Goal: Communication & Community: Answer question/provide support

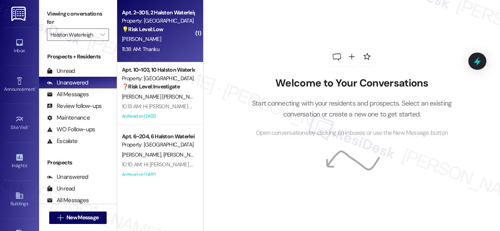
click at [169, 44] on div "11:38 AM: Thanku 11:38 AM: Thanku" at bounding box center [158, 49] width 74 height 10
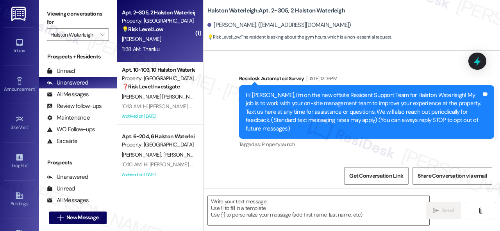
scroll to position [18912, 0]
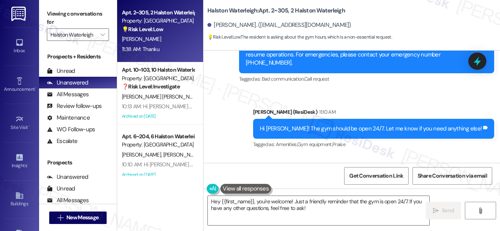
click at [162, 182] on div "Apt. 2~305, 2 Halston Waterleigh Property: Halston Waterleigh 💡 Risk Level: Low…" at bounding box center [308, 115] width 383 height 231
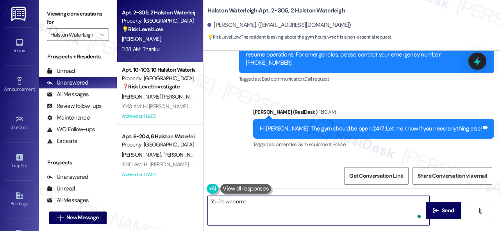
type textarea "You're welcome!"
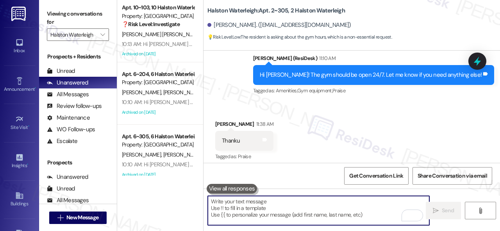
scroll to position [18967, 0]
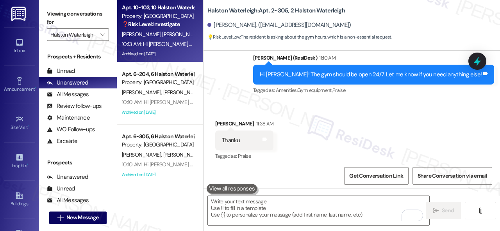
click at [203, 36] on span "A. Oliveira Santos" at bounding box center [225, 34] width 44 height 7
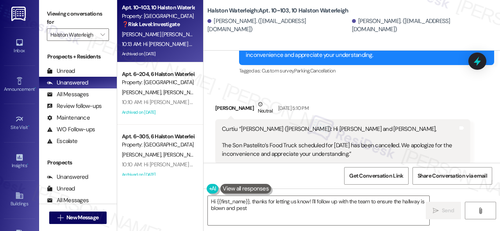
scroll to position [28165, 0]
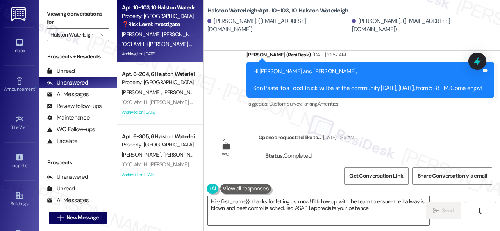
type textarea "Hi {{first_name}}, thanks for letting us know! I'll follow up with the team to …"
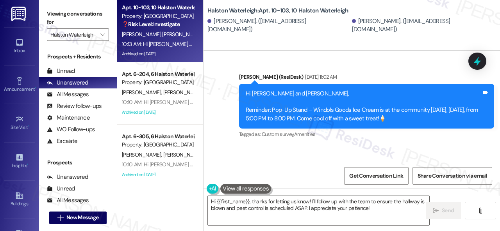
scroll to position [27463, 0]
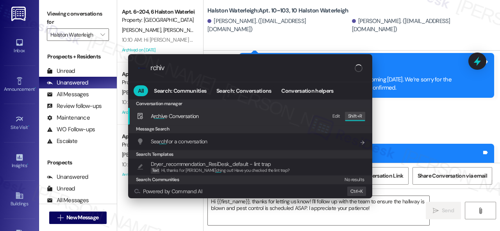
click at [398, 61] on div ".cls-1{fill:#0a055f;}.cls-2{fill:#0cc4c4;} resideskLogoBlueOrange rchiv All Sea…" at bounding box center [250, 115] width 500 height 231
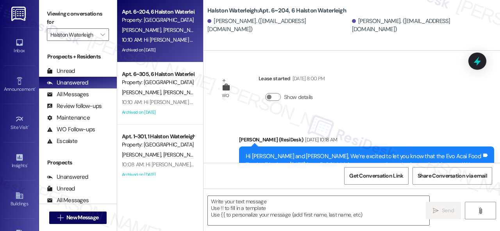
scroll to position [25899, 0]
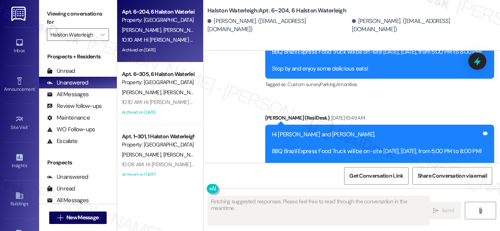
type textarea "Fetching suggested responses. Please feel free to read through the conversation…"
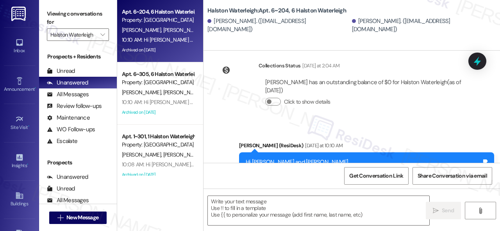
scroll to position [26872, 0]
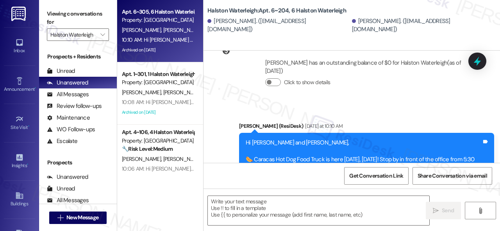
type textarea "Fetching suggested responses. Please feel free to read through the conversation…"
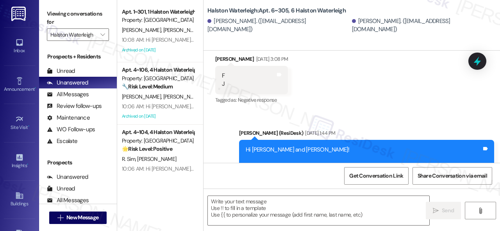
scroll to position [1132, 0]
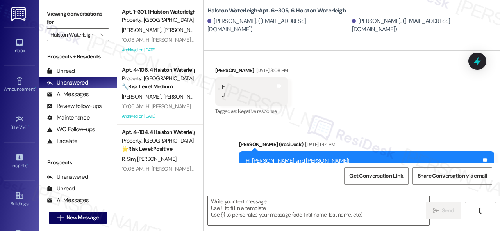
click at [178, 36] on div "10:08 AM: Hi Maria and Juan, 🎉Our Resident Raffle Giveaway winner will be annou…" at bounding box center [158, 40] width 74 height 10
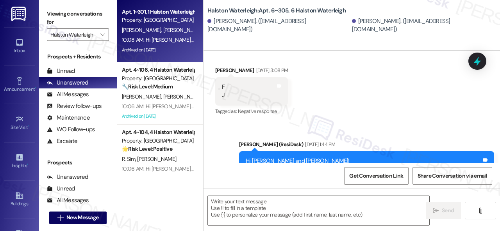
type textarea "Fetching suggested responses. Please feel free to read through the conversation…"
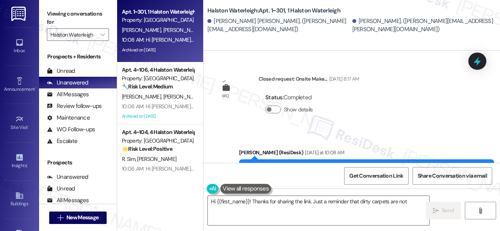
scroll to position [2, 0]
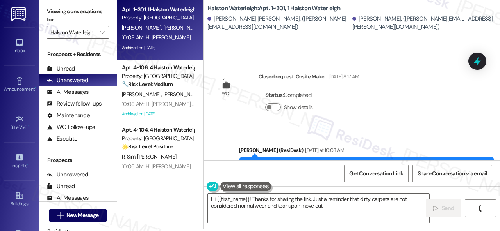
type textarea "Hi {{first_name}}! Thanks for sharing the link. Just a reminder that dirty carp…"
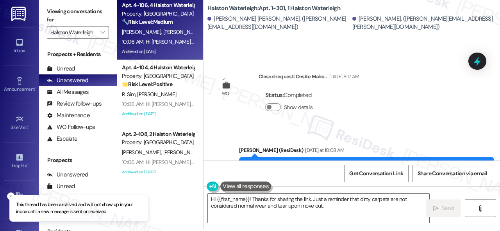
click at [178, 43] on div "10:06 AM: Hi Max and Julissa, 🎉Our Resident Raffle Giveaway winner will be anno…" at bounding box center [315, 41] width 387 height 7
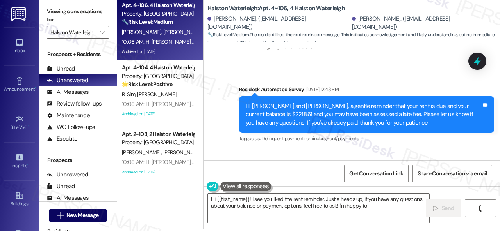
scroll to position [22795, 0]
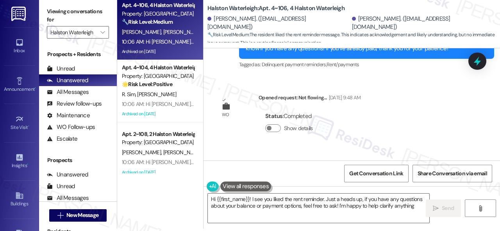
type textarea "Hi {{first_name}}! I see you liked the rent reminder. Just a heads up, if you h…"
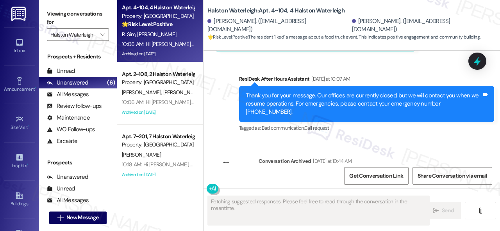
scroll to position [11032, 0]
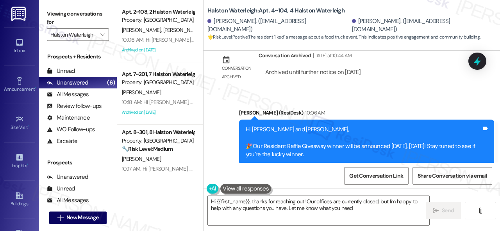
type textarea "Hi {{first_name}}, thanks for reaching out! Our offices are currently closed, b…"
click at [174, 42] on div "10:06 AM: Hi Jevon and Leonela, 🎉Our Resident Raffle Giveaway winner will be an…" at bounding box center [315, 39] width 387 height 7
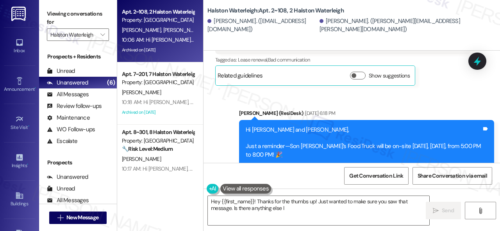
scroll to position [5490, 0]
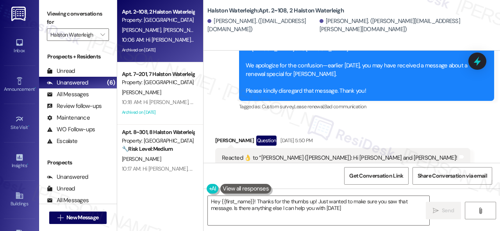
type textarea "Hey {{first_name}}! Thanks for the thumbs up! Just wanted to make sure you saw …"
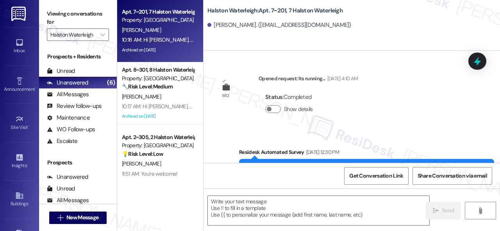
scroll to position [17399, 0]
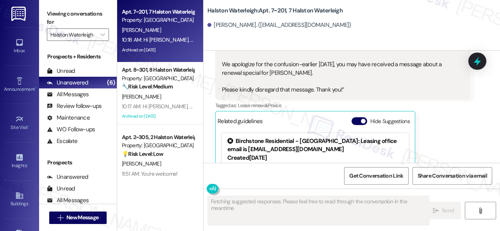
type textarea "Fetching suggested responses. Please feel free to read through the conversation…"
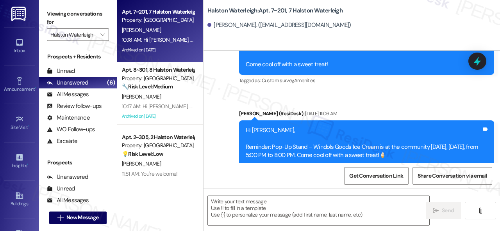
scroll to position [18375, 0]
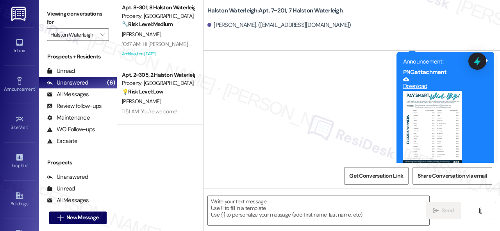
click at [173, 38] on div "J. Hernandez" at bounding box center [158, 35] width 74 height 10
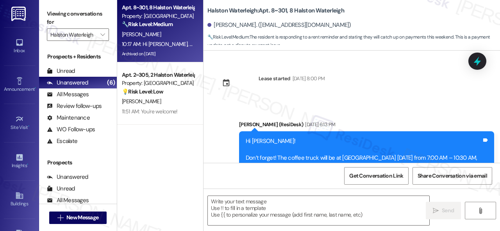
type textarea "Fetching suggested responses. Please feel free to read through the conversation…"
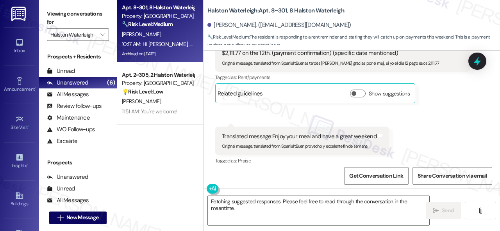
scroll to position [17731, 0]
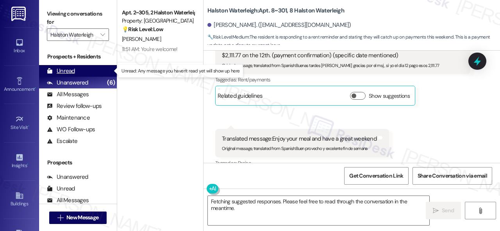
click at [69, 68] on div "Unread" at bounding box center [61, 71] width 28 height 8
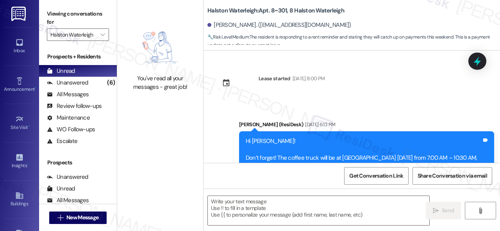
scroll to position [18363, 0]
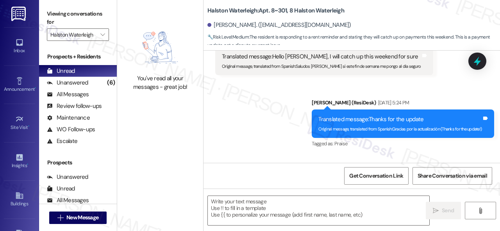
type textarea "Fetching suggested responses. Please feel free to read through the conversation…"
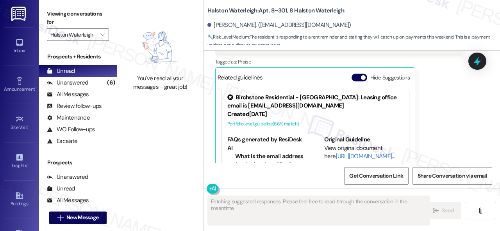
scroll to position [18592, 0]
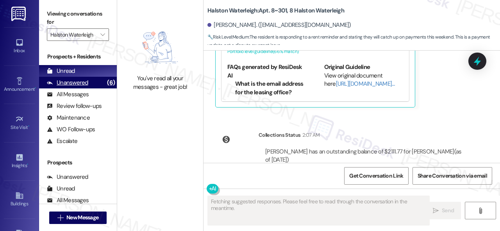
click at [73, 87] on div "Unanswered (6)" at bounding box center [78, 83] width 78 height 12
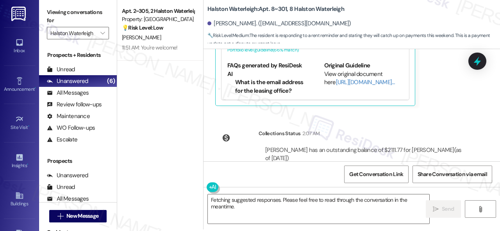
scroll to position [2, 0]
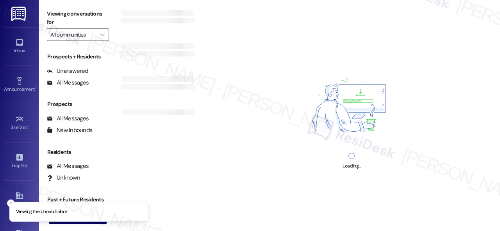
type input "Halston Waterleigh"
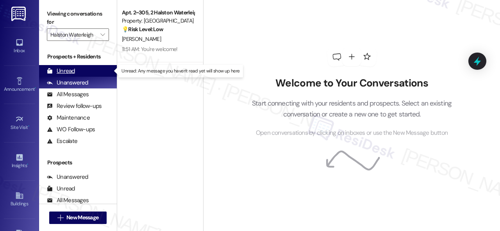
click at [69, 72] on div "Unread" at bounding box center [61, 71] width 28 height 8
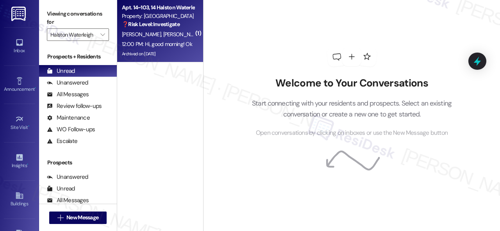
click at [169, 34] on div "[PERSON_NAME] [PERSON_NAME]" at bounding box center [158, 35] width 74 height 10
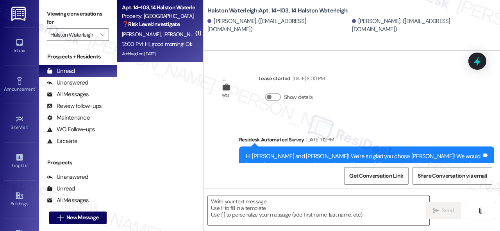
type textarea "Fetching suggested responses. Please feel free to read through the conversation…"
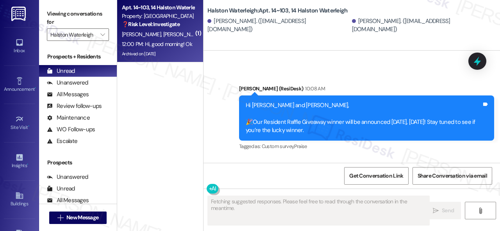
scroll to position [993, 0]
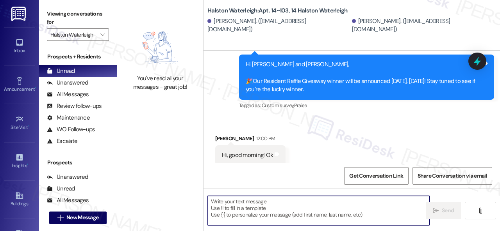
click at [247, 206] on textarea at bounding box center [318, 210] width 221 height 29
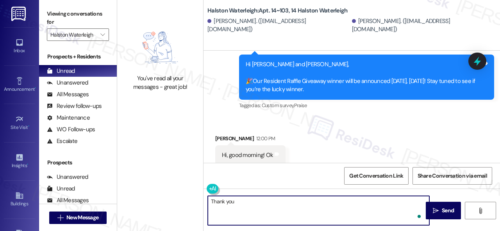
type textarea "Thank you."
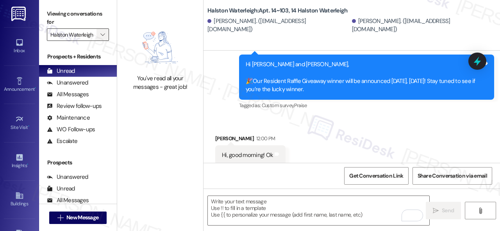
click at [100, 37] on icon "" at bounding box center [102, 35] width 4 height 6
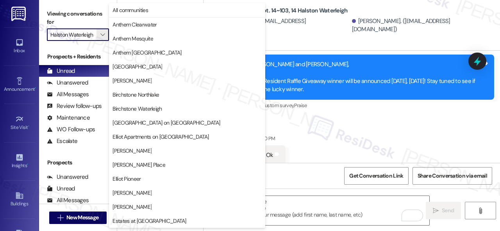
scroll to position [267, 0]
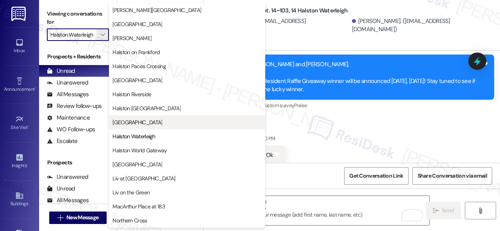
click at [138, 125] on span "[GEOGRAPHIC_DATA]" at bounding box center [137, 123] width 50 height 8
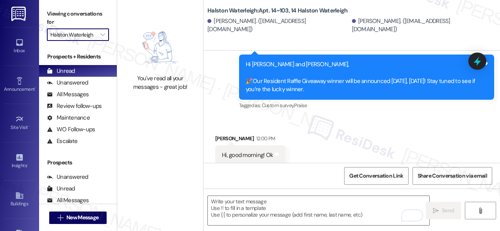
type input "[GEOGRAPHIC_DATA]"
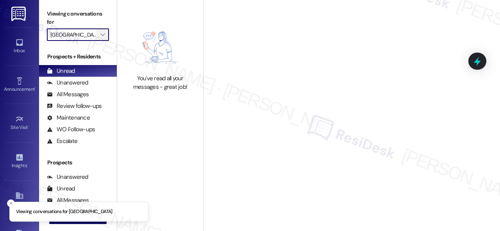
click at [105, 37] on icon "" at bounding box center [102, 35] width 4 height 6
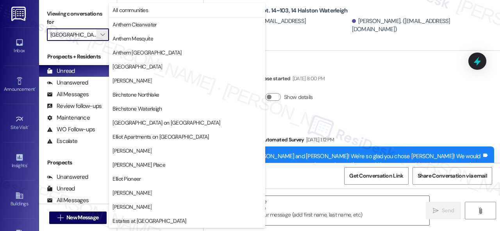
type textarea "Fetching suggested responses. Please feel free to read through the conversation…"
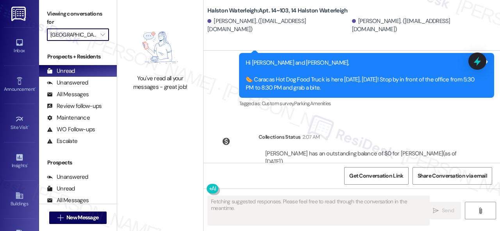
scroll to position [993, 0]
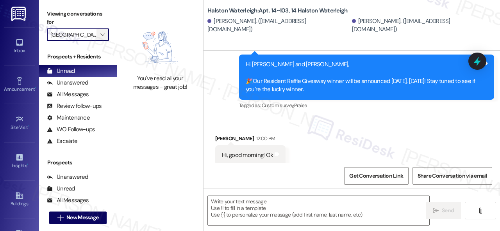
click at [105, 36] on span "" at bounding box center [102, 34] width 7 height 12
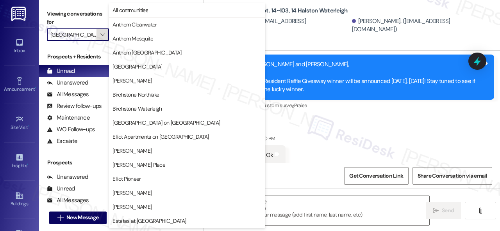
scroll to position [267, 0]
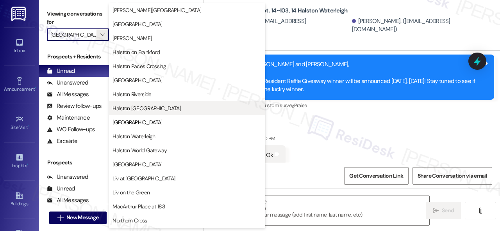
click at [136, 112] on span "Halston [GEOGRAPHIC_DATA]" at bounding box center [146, 109] width 68 height 8
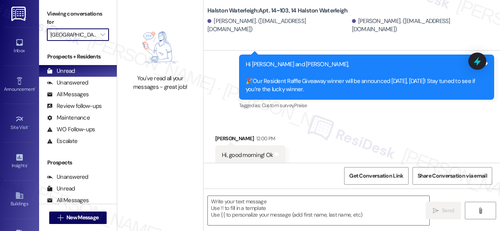
type input "Halston [GEOGRAPHIC_DATA]"
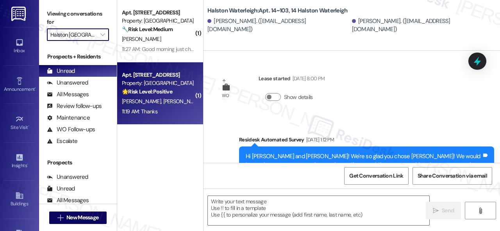
type textarea "Fetching suggested responses. Please feel free to read through the conversation…"
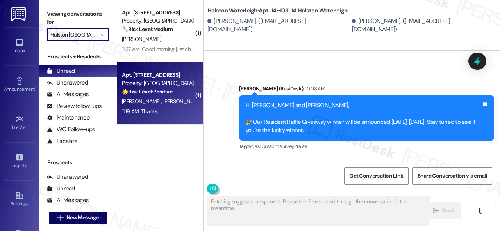
scroll to position [993, 0]
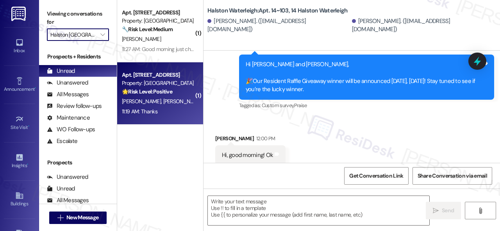
click at [176, 100] on div "M. Khan T. Batool" at bounding box center [158, 102] width 74 height 10
type textarea "Fetching suggested responses. Please feel free to read through the conversation…"
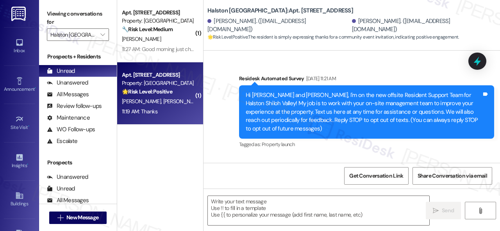
scroll to position [4648, 0]
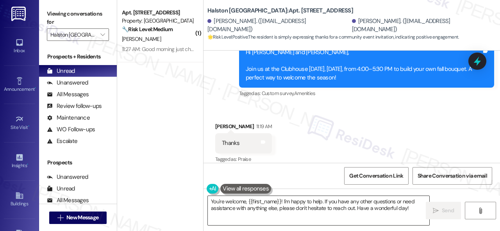
click at [274, 208] on textarea "You're welcome, {{first_name}}! I'm happy to help. If you have any other questi…" at bounding box center [318, 210] width 221 height 29
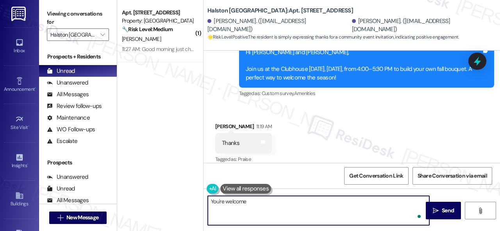
type textarea "You're welcome!"
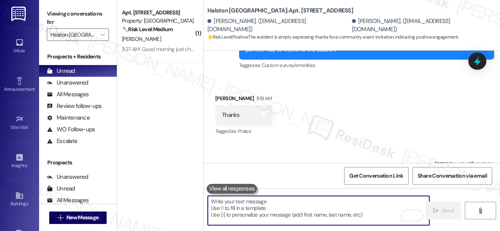
scroll to position [4703, 0]
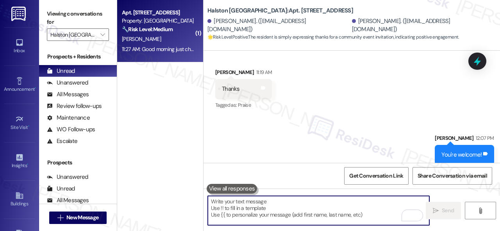
click at [164, 40] on div "J. Mccoy" at bounding box center [158, 39] width 74 height 10
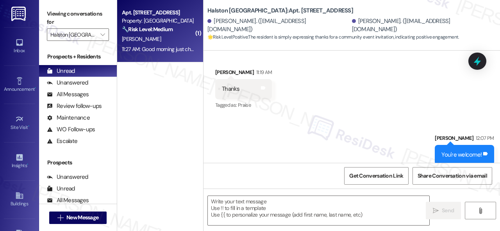
type textarea "Fetching suggested responses. Please feel free to read through the conversation…"
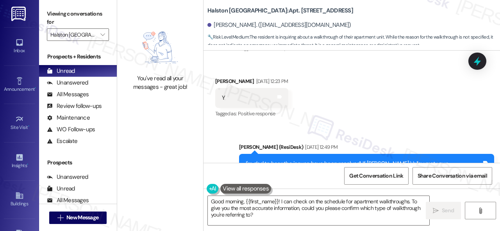
scroll to position [3633, 0]
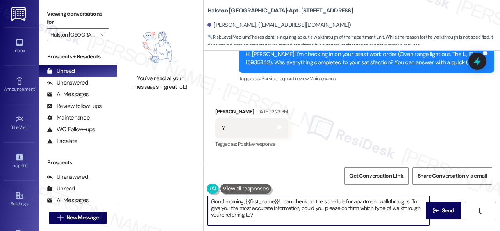
drag, startPoint x: 243, startPoint y: 203, endPoint x: 170, endPoint y: 203, distance: 72.6
click at [170, 203] on div "You've read all your messages - great job! Halston Shiloh Valley: Apt. 1324, 1 …" at bounding box center [308, 115] width 383 height 231
click at [210, 199] on textarea "{{first_name}}! I can check on the schedule for apartment walkthroughs. To give…" at bounding box center [318, 210] width 221 height 29
drag, startPoint x: 270, startPoint y: 201, endPoint x: 277, endPoint y: 210, distance: 11.6
click at [279, 215] on textarea "Hello {{first_name}}! I can check on the schedule for apartment walkthroughs. T…" at bounding box center [318, 210] width 221 height 29
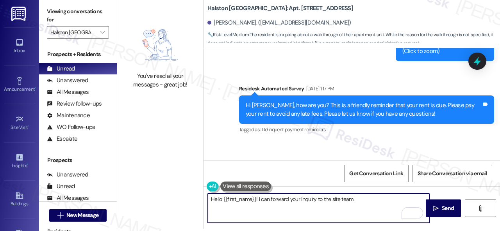
scroll to position [5663, 0]
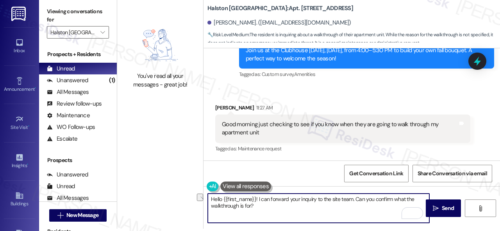
drag, startPoint x: 414, startPoint y: 201, endPoint x: 418, endPoint y: 203, distance: 4.9
click at [418, 203] on textarea "Hello {{first_name}}! I can forward your inquiry to the site team. Can you conf…" at bounding box center [318, 208] width 221 height 29
click at [278, 207] on textarea "Hello {{first_name}}! I can forward your inquiry to the site team. Can you conf…" at bounding box center [318, 208] width 221 height 29
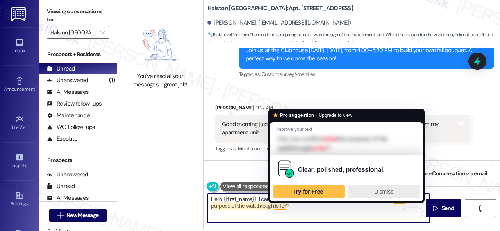
click at [388, 191] on span "Dismiss" at bounding box center [383, 192] width 19 height 6
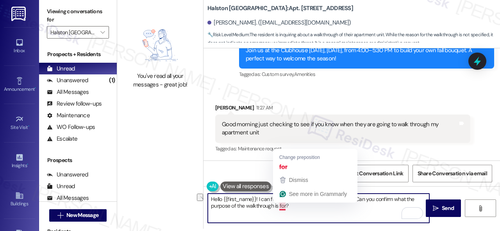
drag, startPoint x: 272, startPoint y: 206, endPoint x: 284, endPoint y: 206, distance: 11.7
click at [284, 206] on textarea "Hello {{first_name}}! I can forward your inquiry to the site team. Can you conf…" at bounding box center [318, 208] width 221 height 29
click at [272, 209] on textarea "Hello {{first_name}}! I can forward your inquiry to the site team. Can you conf…" at bounding box center [318, 208] width 221 height 29
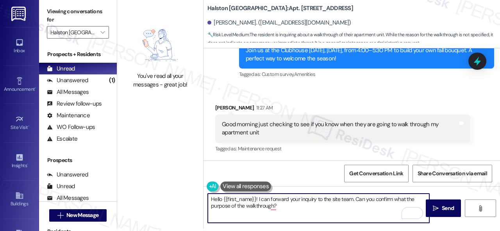
click at [400, 201] on textarea "Hello {{first_name}}! I can forward your inquiry to the site team. Can you conf…" at bounding box center [318, 208] width 221 height 29
click at [385, 206] on textarea "Hello {{first_name}}! I can forward your inquiry to the site team. Can you conf…" at bounding box center [318, 208] width 221 height 29
type textarea "Hello {{first_name}}! I can forward your inquiry to the site team. Can you conf…"
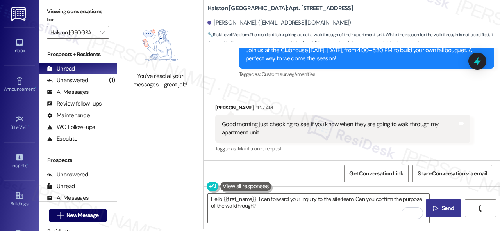
click at [432, 206] on icon "" at bounding box center [435, 209] width 6 height 6
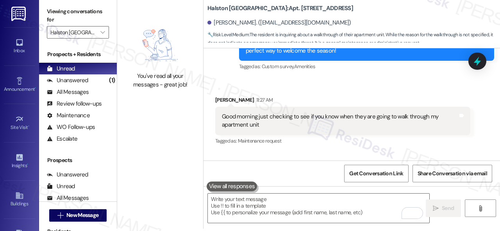
scroll to position [0, 0]
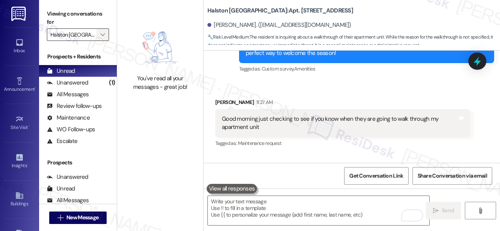
click at [101, 36] on icon "" at bounding box center [102, 35] width 4 height 6
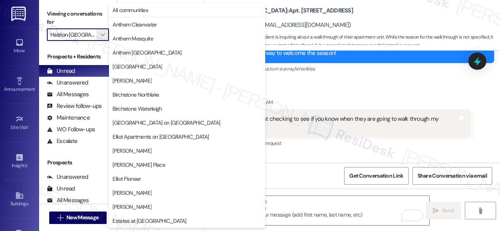
scroll to position [267, 0]
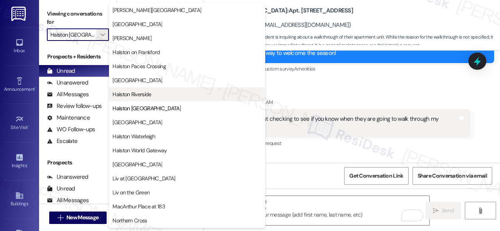
click at [137, 94] on span "Halston Riverside" at bounding box center [131, 95] width 39 height 8
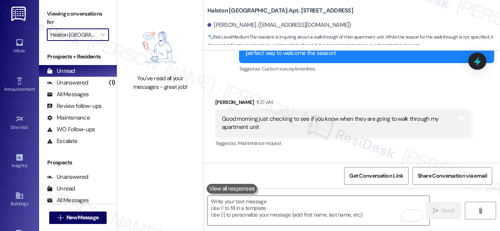
type input "Halston Riverside"
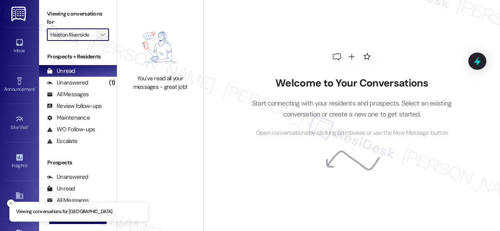
click at [103, 36] on icon "" at bounding box center [102, 35] width 4 height 6
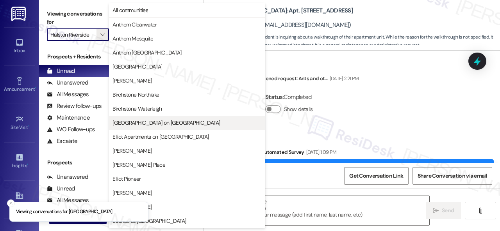
scroll to position [5737, 0]
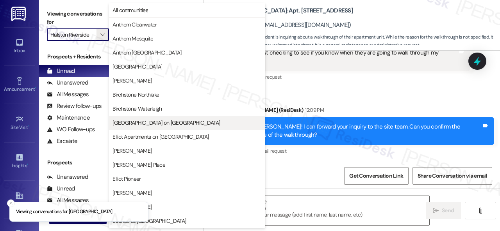
type textarea "Fetching suggested responses. Please feel free to read through the conversation…"
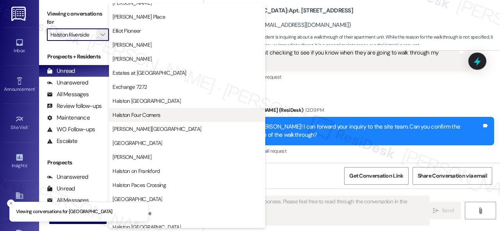
scroll to position [156, 0]
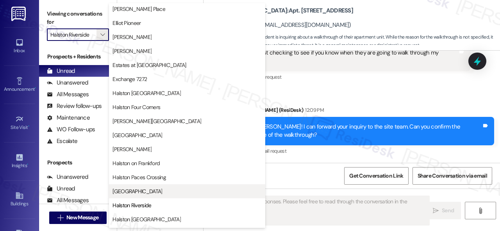
click at [134, 189] on span "Halston Park Central" at bounding box center [137, 192] width 50 height 8
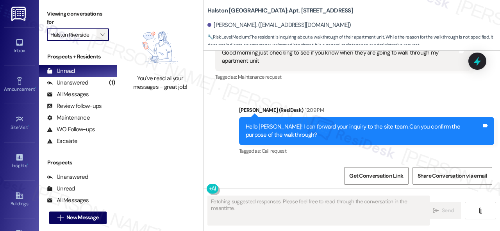
type input "Halston Park Central"
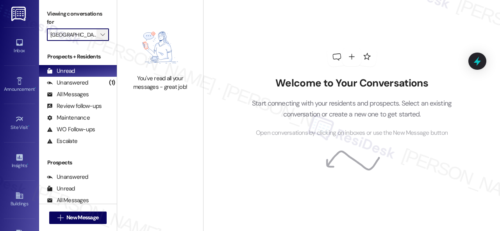
click at [104, 35] on icon "" at bounding box center [102, 35] width 4 height 6
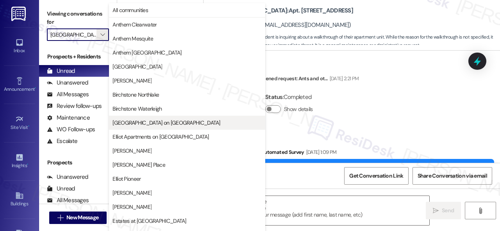
type textarea "Fetching suggested responses. Please feel free to read through the conversation…"
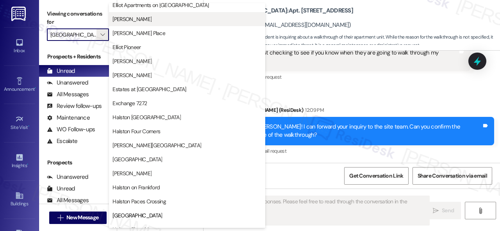
scroll to position [156, 0]
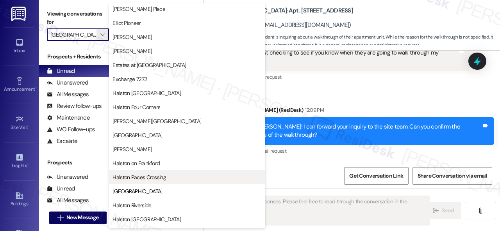
click at [137, 178] on span "Halston Paces Crossing" at bounding box center [138, 178] width 53 height 8
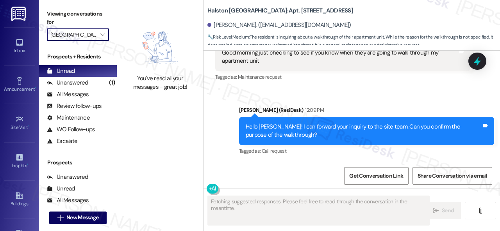
type input "Halston Paces Crossing"
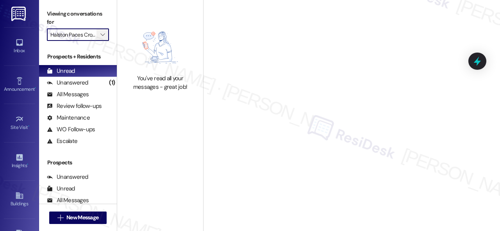
click at [104, 38] on span "" at bounding box center [102, 34] width 7 height 12
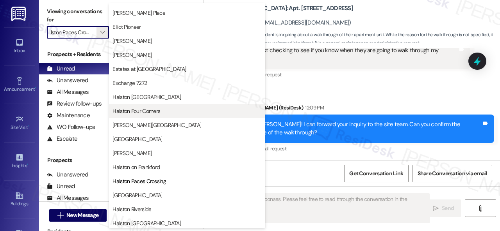
scroll to position [195, 0]
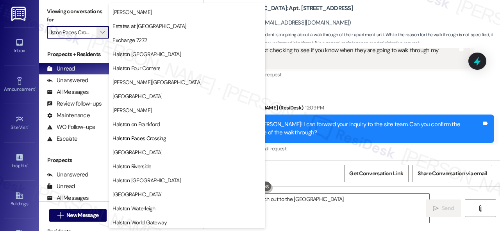
type textarea "Hi {{first_name}}, I'll reach out to the Halston Shiloh Valley"
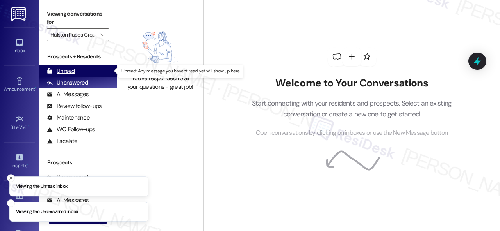
click at [64, 73] on div "Unread" at bounding box center [61, 71] width 28 height 8
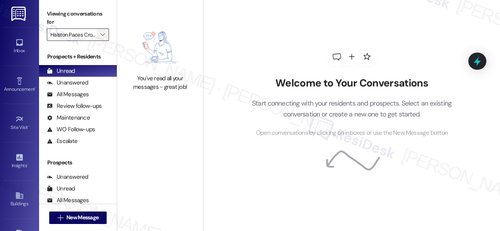
click at [105, 32] on icon "" at bounding box center [102, 35] width 4 height 6
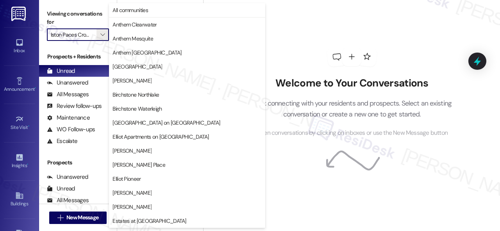
scroll to position [267, 0]
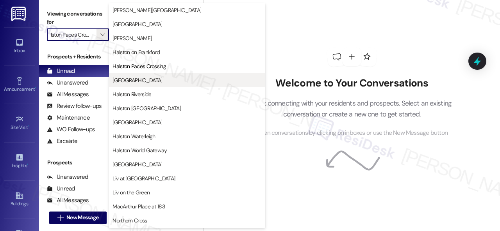
click at [133, 83] on span "Halston Park Central" at bounding box center [137, 81] width 50 height 8
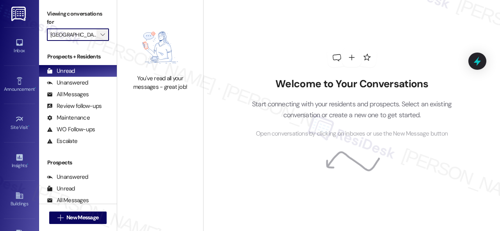
click at [103, 32] on icon "" at bounding box center [102, 35] width 4 height 6
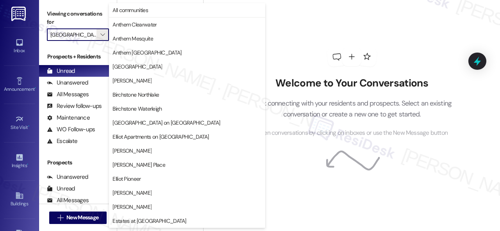
scroll to position [267, 0]
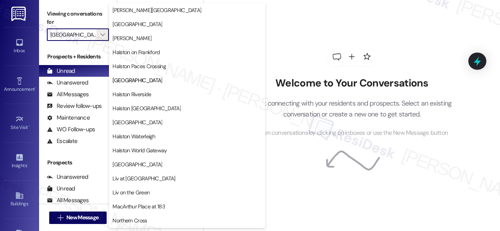
click at [126, 91] on span "Halston Riverside" at bounding box center [131, 95] width 39 height 8
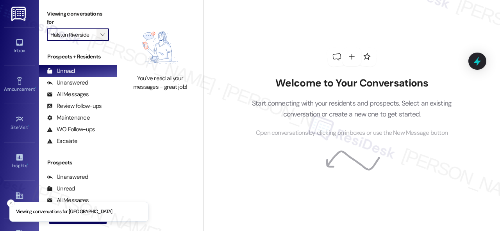
click at [101, 34] on icon "" at bounding box center [102, 35] width 4 height 6
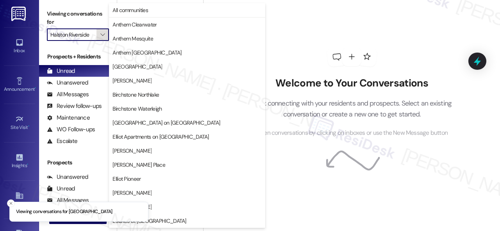
scroll to position [267, 0]
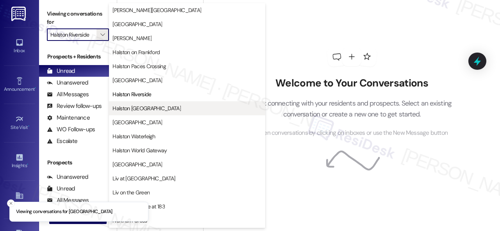
click at [130, 107] on span "Halston Shiloh Valley" at bounding box center [146, 109] width 68 height 8
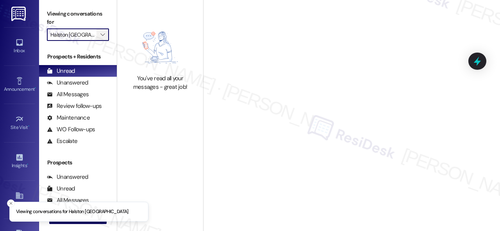
click at [105, 33] on span "" at bounding box center [102, 34] width 7 height 12
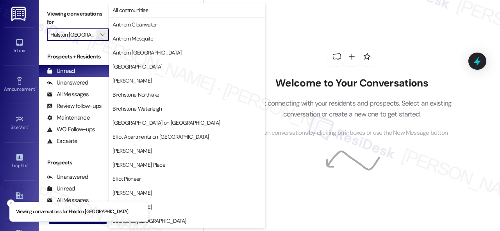
scroll to position [267, 0]
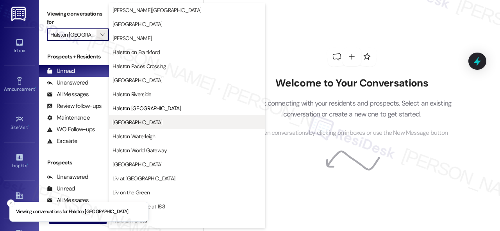
click at [129, 118] on button "Halston South Point" at bounding box center [187, 123] width 156 height 14
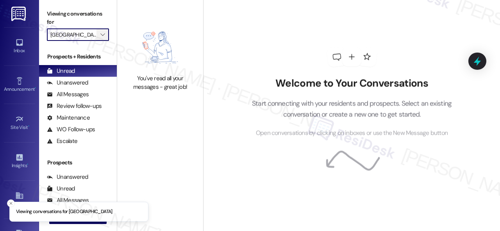
click at [105, 36] on span "" at bounding box center [102, 34] width 7 height 12
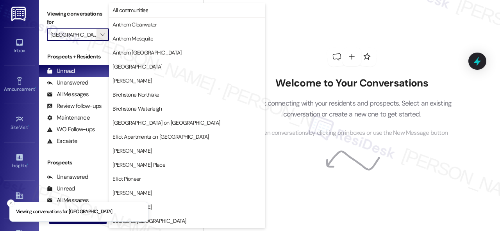
scroll to position [267, 0]
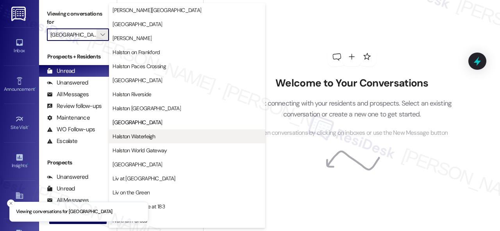
click at [132, 136] on span "Halston Waterleigh" at bounding box center [133, 137] width 43 height 8
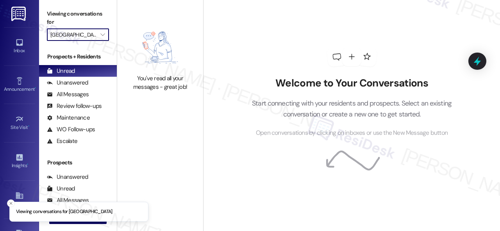
type input "Halston Waterleigh"
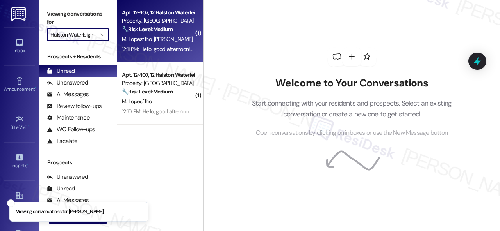
click at [173, 39] on div "M. Lopesfilho H. Costa" at bounding box center [158, 39] width 74 height 10
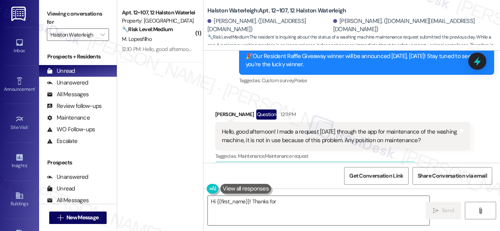
scroll to position [7593, 0]
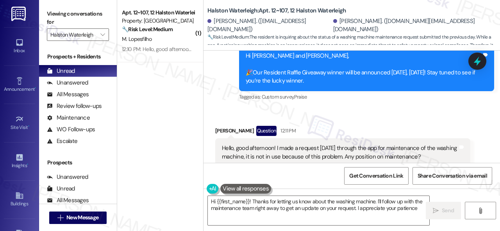
type textarea "Hi {{first_name}}! Thanks for letting us know about the washing machine. I'll f…"
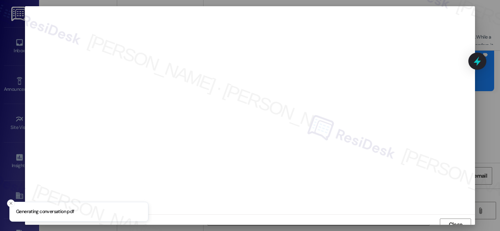
scroll to position [6, 0]
click at [454, 218] on span "Close" at bounding box center [455, 219] width 14 height 8
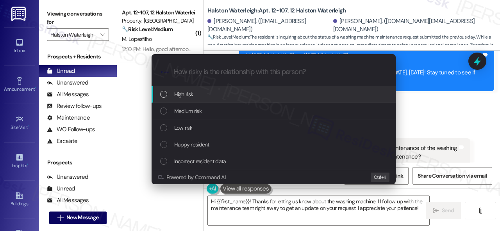
click at [190, 94] on span "High risk" at bounding box center [183, 94] width 19 height 9
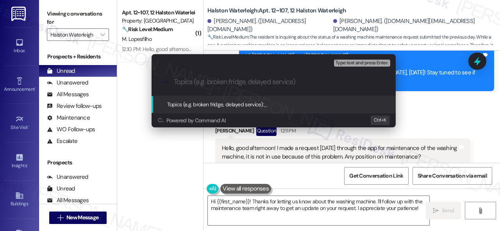
paste input "Follow-up on work order 16139082"
type input "Follow-up on work order 16139082"
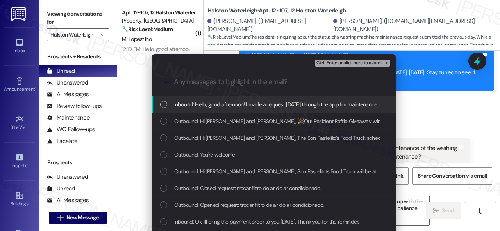
click at [227, 107] on span "Inbound: Hello, good afternoon! I made a request yesterday through the app for …" at bounding box center [383, 104] width 418 height 9
click at [338, 65] on span "Ctrl+Enter or click here to submit" at bounding box center [349, 63] width 67 height 5
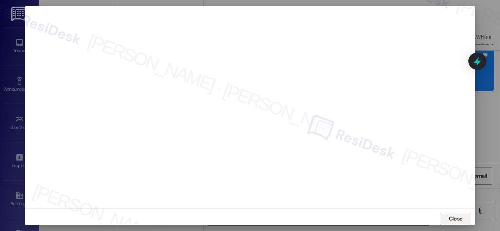
click at [454, 214] on span "Close" at bounding box center [455, 220] width 17 height 12
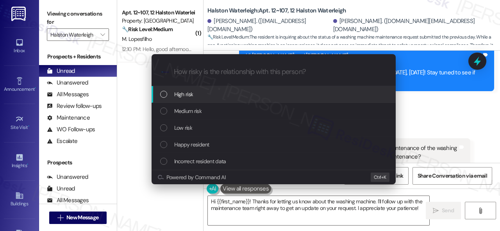
click at [186, 95] on span "High risk" at bounding box center [183, 94] width 19 height 9
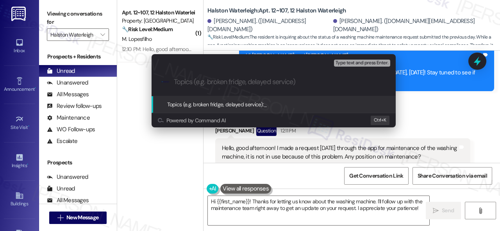
paste input "Follow-up on work order 16139082"
type input "Follow-up on work order 16139082"
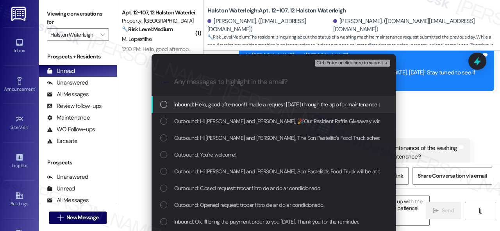
click at [236, 104] on span "Inbound: Hello, good afternoon! I made a request yesterday through the app for …" at bounding box center [383, 104] width 418 height 9
click at [354, 63] on span "Ctrl+Enter or click here to submit" at bounding box center [349, 63] width 67 height 5
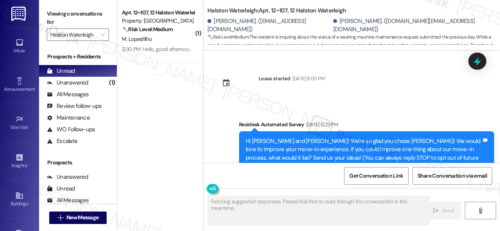
scroll to position [7710, 0]
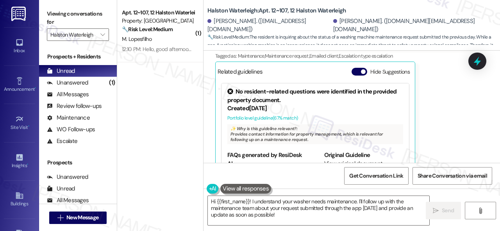
click at [444, 115] on div "Manoel Lopesfilho Question 12:11 PM Hello, good afternoon! I made a request yes…" at bounding box center [342, 91] width 255 height 165
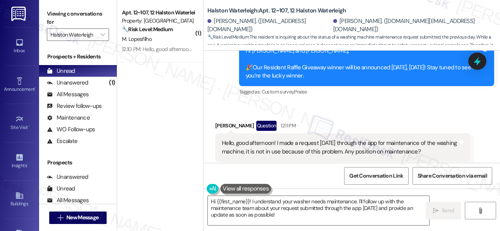
scroll to position [7593, 0]
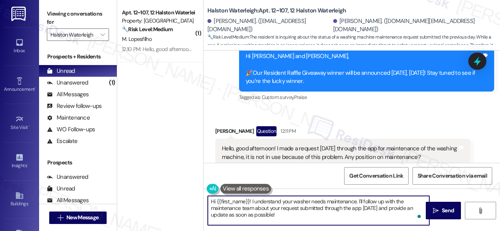
drag, startPoint x: 216, startPoint y: 202, endPoint x: 248, endPoint y: 202, distance: 32.0
click at [248, 202] on textarea "Hi {{first_name}}! I understand your washer needs maintenance. I'll follow up w…" at bounding box center [318, 210] width 221 height 29
drag, startPoint x: 341, startPoint y: 201, endPoint x: 354, endPoint y: 217, distance: 20.3
click at [354, 217] on textarea "Hi Manoel! I understand your washer needs maintenance. I'll follow up with the …" at bounding box center [318, 210] width 221 height 29
paste textarea "ve made a follow-up with the site team regarding your work order. Let me know w…"
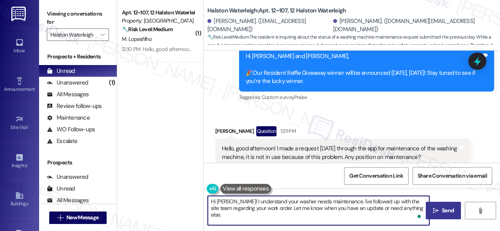
type textarea "Hi Manoel! I understand your washer needs maintenance. I've followed up with th…"
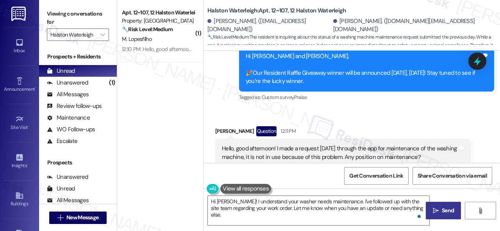
click at [445, 212] on span "Send" at bounding box center [447, 211] width 12 height 8
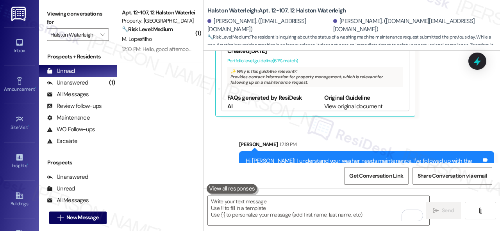
scroll to position [7773, 0]
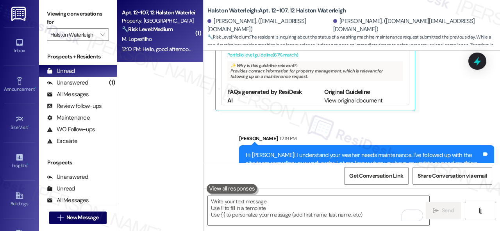
click at [188, 44] on div "12:10 PM: Hello, good afternoon! I made a request yesterday through the app for…" at bounding box center [158, 49] width 74 height 10
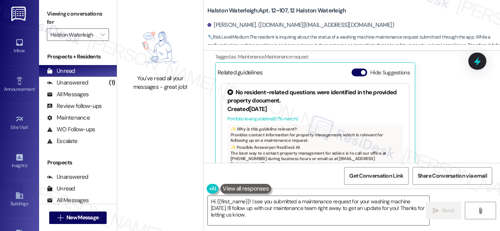
scroll to position [748, 0]
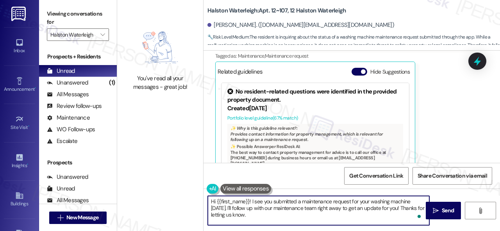
drag, startPoint x: 234, startPoint y: 208, endPoint x: 404, endPoint y: 207, distance: 170.2
click at [404, 207] on textarea "Hi {{first_name}}! I see you submitted a maintenance request for your washing m…" at bounding box center [318, 210] width 221 height 29
click at [262, 210] on textarea "Hi {{first_name}}! I see you submitted a maintenance request for your washing m…" at bounding box center [318, 210] width 221 height 29
click at [383, 210] on textarea "Hi {{first_name}}! I see you submitted a maintenance request for your washing m…" at bounding box center [318, 210] width 221 height 29
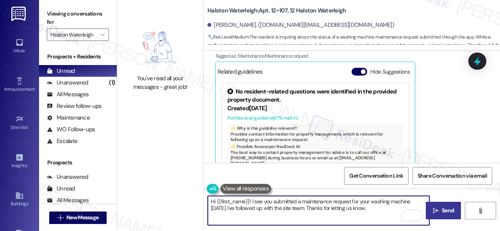
type textarea "Hi {{first_name}}! I see you submitted a maintenance request for your washing m…"
drag, startPoint x: 438, startPoint y: 213, endPoint x: 440, endPoint y: 210, distance: 4.2
click at [440, 213] on span "Send" at bounding box center [447, 211] width 15 height 8
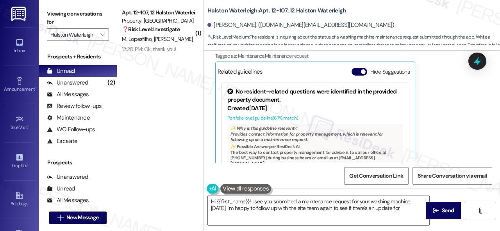
scroll to position [747, 0]
type textarea "Hi {{first_name}}! I see you submitted a maintenance request for your washing m…"
click at [149, 121] on div "( 1 ) Apt. 12~107, 12 Halston Waterleigh Property: Halston Waterleigh ❓ Risk Le…" at bounding box center [160, 88] width 86 height 176
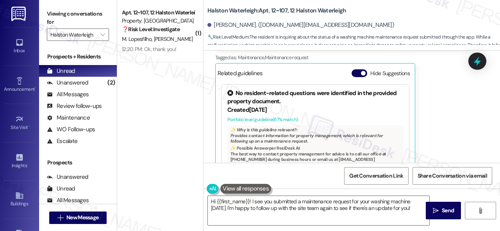
scroll to position [810, 0]
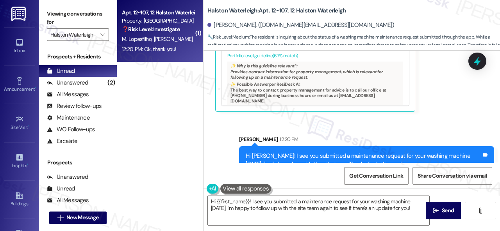
click at [178, 36] on div "M. Lopesfilho H. Costa" at bounding box center [158, 39] width 74 height 10
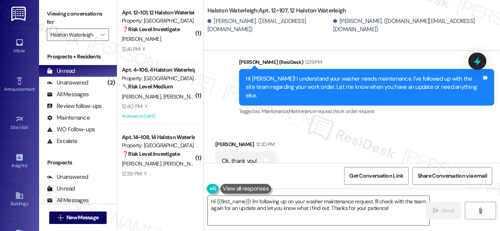
scroll to position [7863, 0]
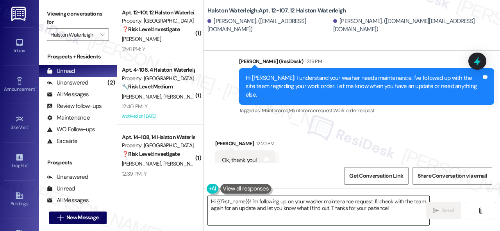
click at [292, 207] on textarea "Hi {{first_name}}! I'm following up on your washer maintenance request. I'll ch…" at bounding box center [318, 210] width 221 height 29
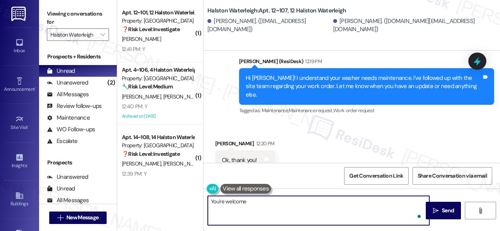
type textarea "You're welcome!"
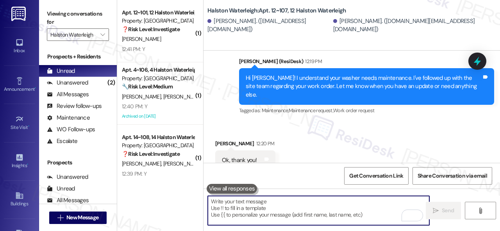
scroll to position [7862, 0]
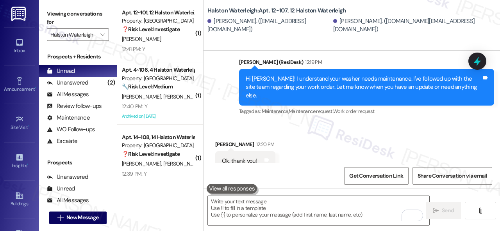
click at [167, 50] on div "12:41 PM: Y 12:41 PM: Y" at bounding box center [158, 49] width 74 height 10
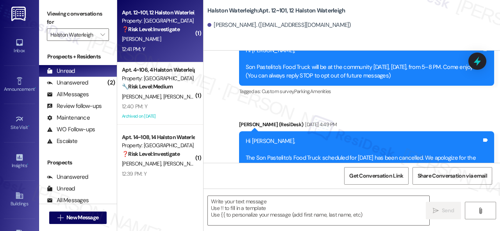
type textarea "Fetching suggested responses. Please feel free to read through the conversation…"
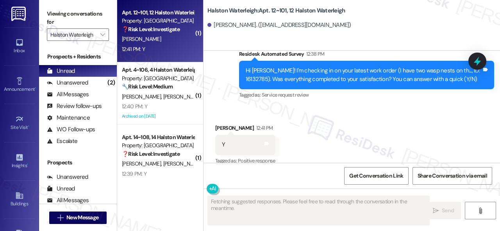
scroll to position [442, 0]
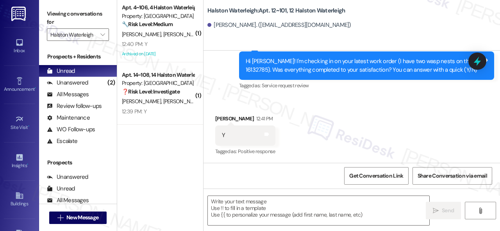
click at [225, 64] on div "Announcement, sent via SMS Sarah (ResiDesk) 10:12 AM Hi Brandon, 🎉Our Resident …" at bounding box center [351, 14] width 296 height 165
click at [254, 202] on textarea at bounding box center [318, 210] width 221 height 29
paste textarea "We’re happy to know everything’s all set! If your stay at {{property}} met your…"
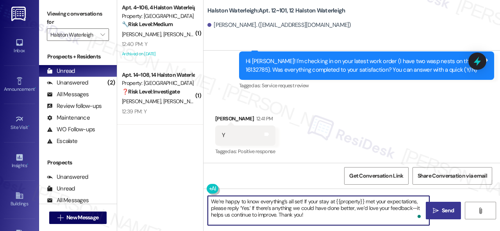
type textarea "We’re happy to know everything’s all set! If your stay at {{property}} met your…"
click at [441, 204] on button " Send" at bounding box center [442, 211] width 35 height 18
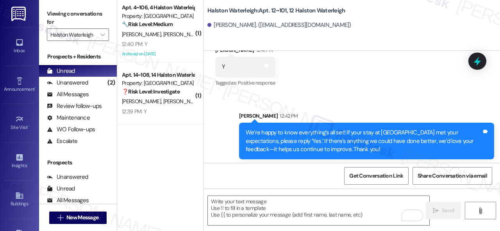
scroll to position [513, 0]
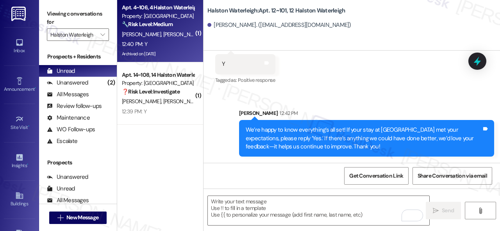
drag, startPoint x: 194, startPoint y: 62, endPoint x: 184, endPoint y: 43, distance: 21.5
click at [184, 43] on div "12:40 PM: Y 12:40 PM: Y" at bounding box center [158, 44] width 74 height 10
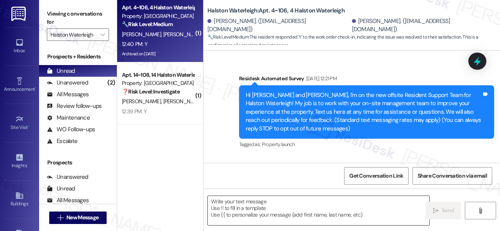
scroll to position [23235, 0]
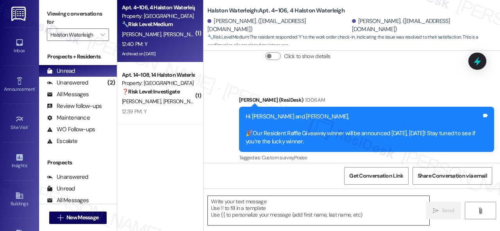
click at [280, 208] on textarea at bounding box center [318, 210] width 221 height 29
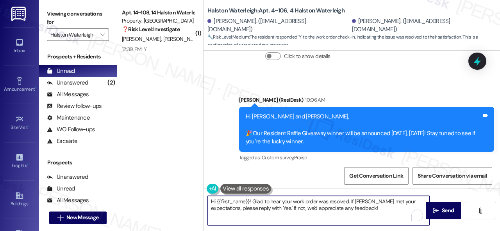
drag, startPoint x: 381, startPoint y: 207, endPoint x: 175, endPoint y: 185, distance: 207.3
click at [175, 185] on div "( 1 ) Apt. 14~108, 14 Halston Waterleigh Property: Halston Waterleigh ❓ Risk Le…" at bounding box center [308, 115] width 383 height 231
paste textarea "We’re happy to know everything’s all set! If your stay at {{property}} met your…"
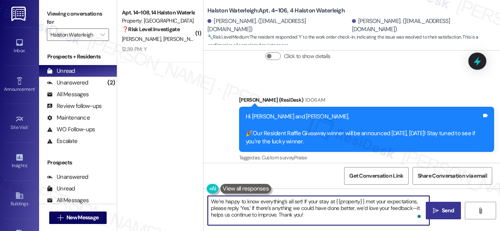
type textarea "We’re happy to know everything’s all set! If your stay at {{property}} met your…"
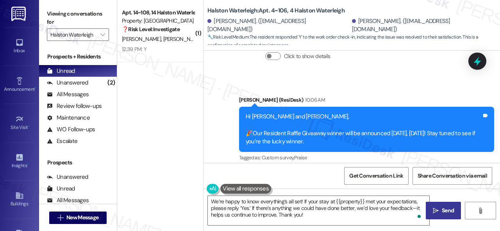
click at [443, 210] on span "Send" at bounding box center [447, 211] width 12 height 8
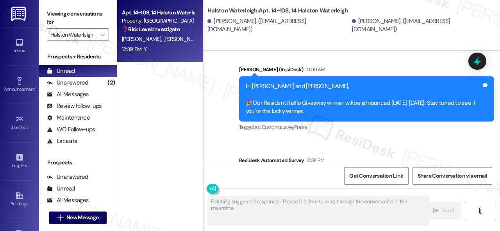
scroll to position [21077, 0]
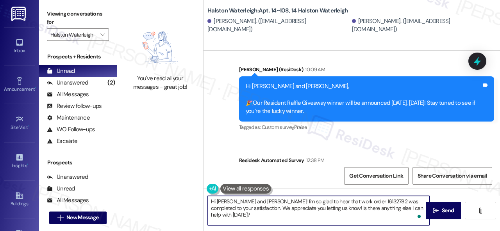
drag, startPoint x: 364, startPoint y: 206, endPoint x: 322, endPoint y: 214, distance: 42.9
click at [184, 201] on div "You've read all your messages - great job! Halston Waterleigh: Apt. 14~108, 14 …" at bounding box center [308, 115] width 383 height 231
paste textarea "We’re happy to know everything’s all set! If your stay at {{property}} met your…"
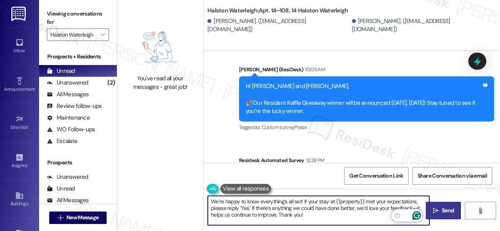
type textarea "We’re happy to know everything’s all set! If your stay at {{property}} met your…"
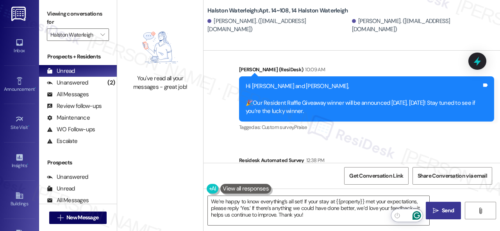
click at [441, 209] on span "Send" at bounding box center [447, 211] width 12 height 8
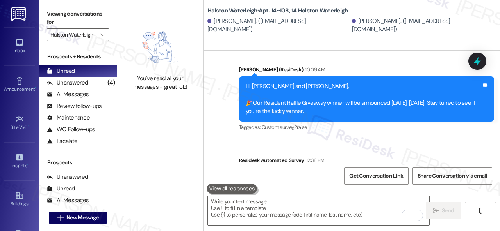
scroll to position [21149, 0]
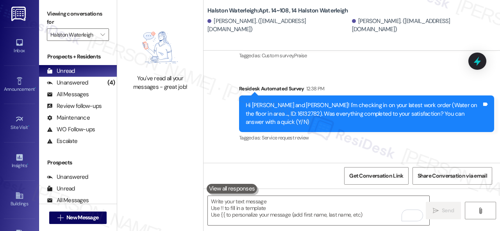
click at [77, 84] on div "Unanswered" at bounding box center [67, 83] width 41 height 8
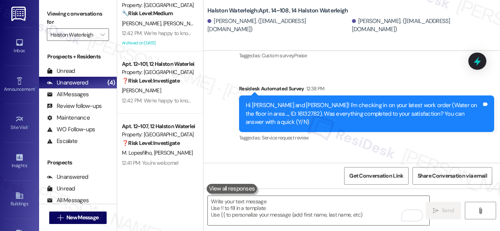
scroll to position [73, 0]
click at [103, 29] on span "" at bounding box center [102, 34] width 7 height 12
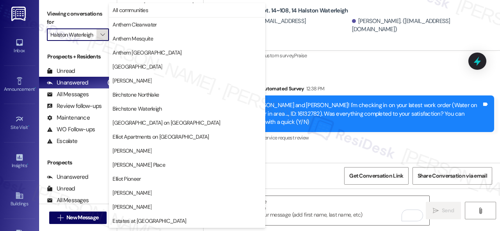
scroll to position [267, 0]
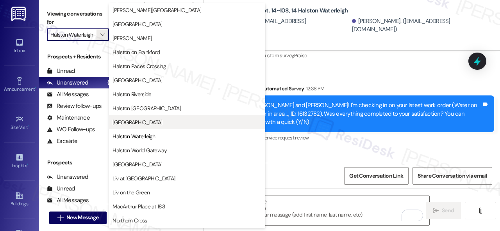
click at [139, 125] on span "Halston South Point" at bounding box center [137, 123] width 50 height 8
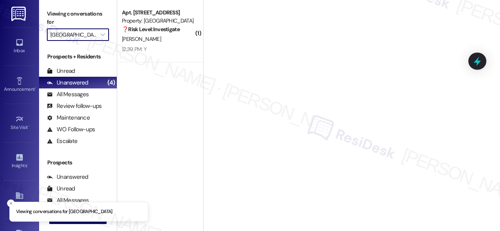
type input "Halston South Point"
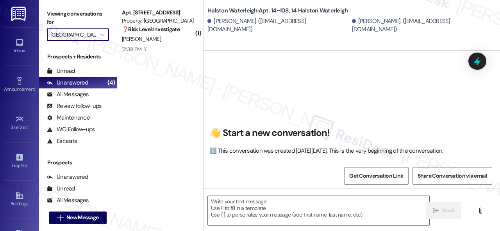
click at [167, 48] on div "12:39 PM: Y 12:39 PM: Y" at bounding box center [158, 49] width 74 height 10
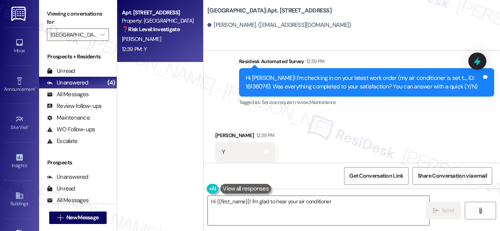
scroll to position [2, 0]
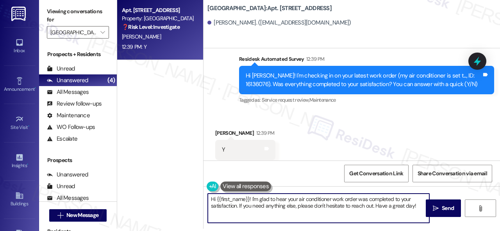
drag, startPoint x: 214, startPoint y: 198, endPoint x: 196, endPoint y: 190, distance: 20.1
click at [196, 190] on div "Apt. 0205, 1 Halston South Point Property: Halston South Point ❓ Risk Level: In…" at bounding box center [308, 113] width 383 height 231
paste textarea "We’re happy to know everything’s all set! If your stay at {{property}} met your…"
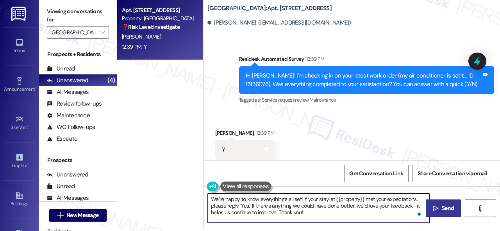
type textarea "We’re happy to know everything’s all set! If your stay at {{property}} met your…"
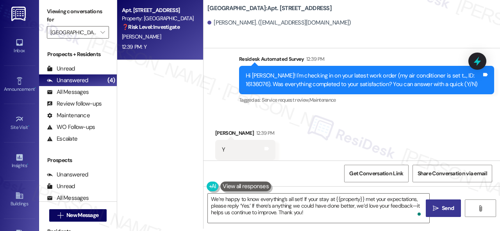
click at [433, 206] on icon "" at bounding box center [435, 209] width 6 height 6
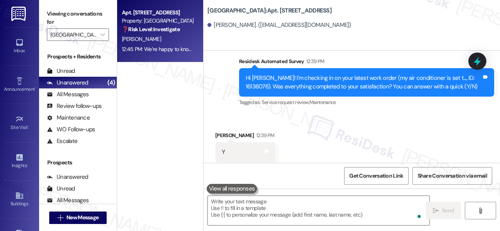
scroll to position [9160, 0]
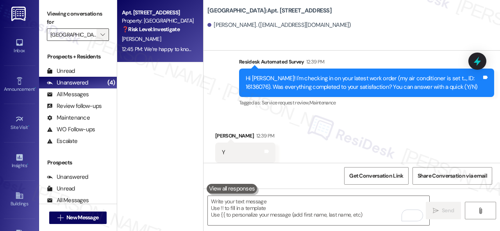
click at [102, 34] on icon "" at bounding box center [102, 35] width 4 height 6
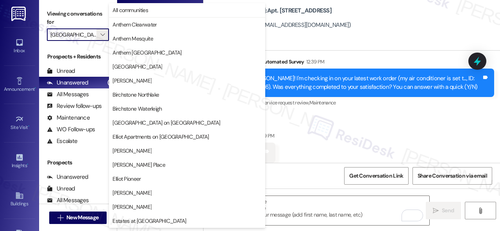
scroll to position [267, 0]
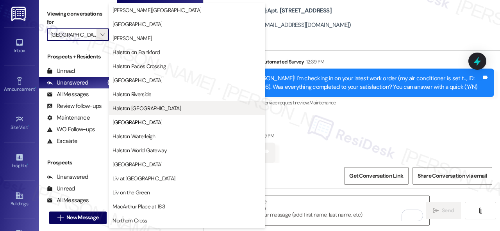
click at [139, 107] on span "Halston Shiloh Valley" at bounding box center [146, 109] width 68 height 8
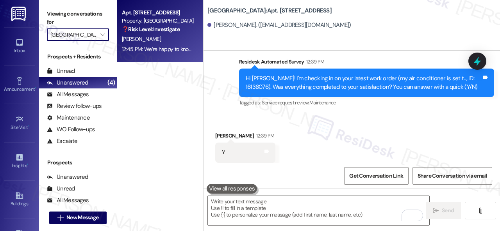
type input "Halston Shiloh Valley"
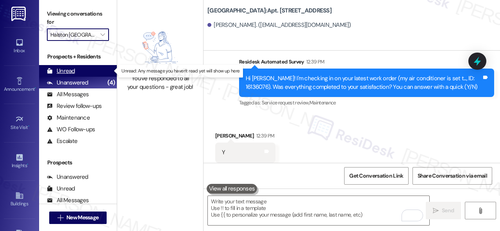
click at [68, 68] on div "Unread" at bounding box center [61, 71] width 28 height 8
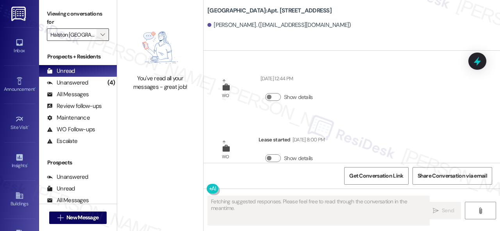
scroll to position [9160, 0]
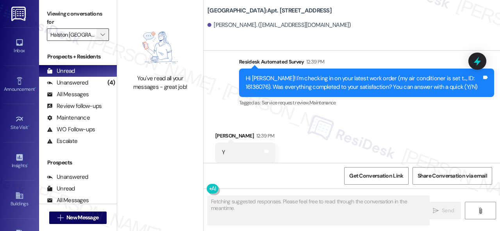
click at [105, 35] on span "" at bounding box center [102, 34] width 7 height 12
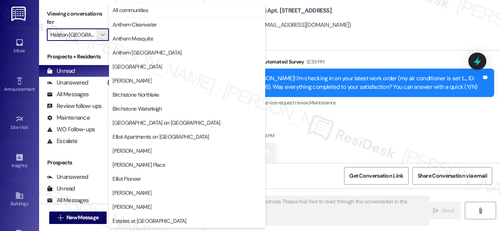
scroll to position [267, 0]
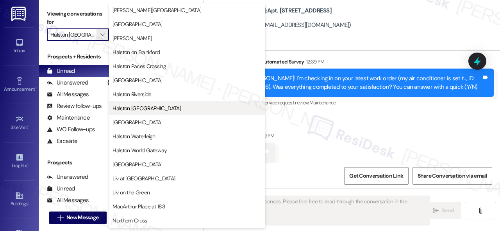
click at [141, 110] on span "Halston [GEOGRAPHIC_DATA]" at bounding box center [146, 109] width 68 height 8
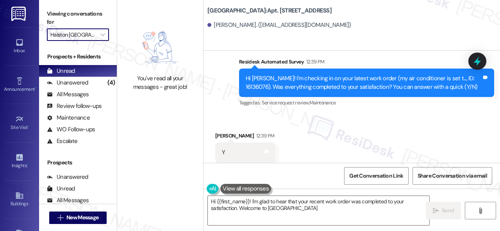
type textarea "Hi {{first_name}}! I'm glad to hear that your recent work order was completed t…"
click at [178, 75] on div "You've read all your messages - great job!" at bounding box center [160, 83] width 69 height 17
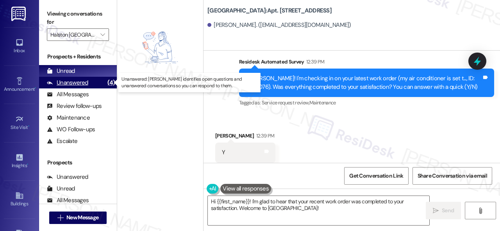
click at [83, 81] on div "Unanswered" at bounding box center [67, 83] width 41 height 8
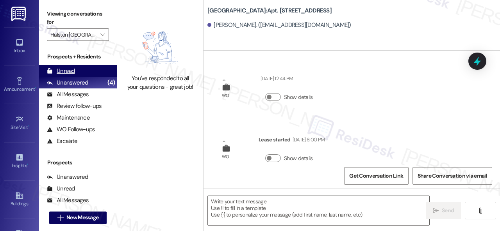
click at [64, 71] on div "Unread" at bounding box center [61, 71] width 28 height 8
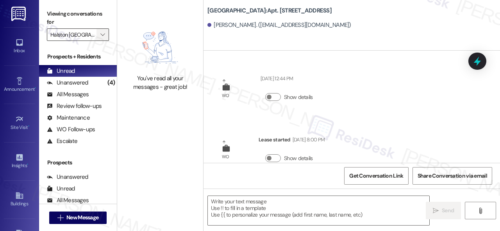
scroll to position [9160, 0]
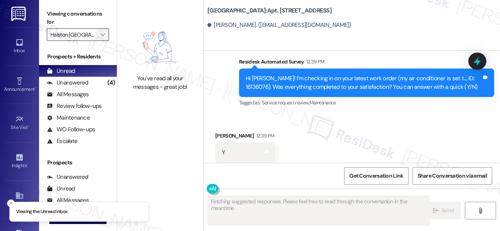
click at [105, 38] on span "" at bounding box center [102, 34] width 7 height 12
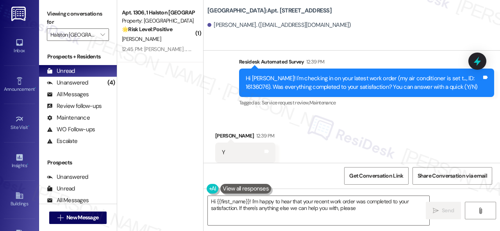
scroll to position [9243, 0]
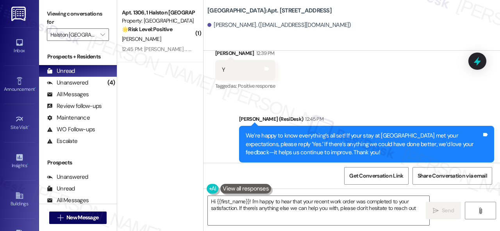
type textarea "Hi {{first_name}}! I'm happy to hear that your recent work order was completed …"
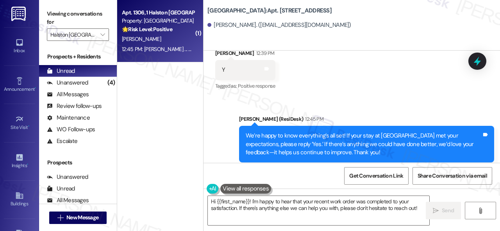
click at [170, 34] on div "H. Jeffery" at bounding box center [158, 39] width 74 height 10
type textarea "Fetching suggested responses. Please feel free to read through the conversation…"
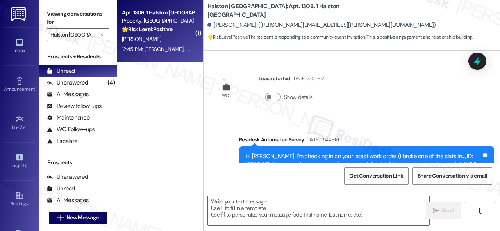
type textarea "Fetching suggested responses. Please feel free to read through the conversation…"
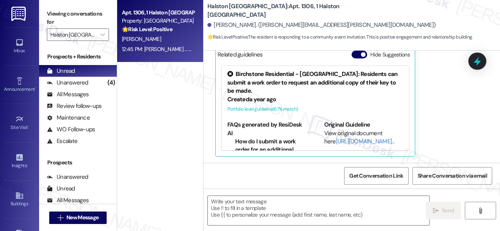
scroll to position [2569, 0]
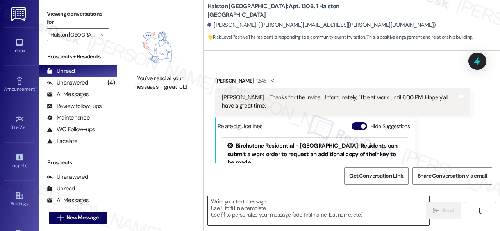
click at [276, 206] on textarea at bounding box center [318, 210] width 221 height 29
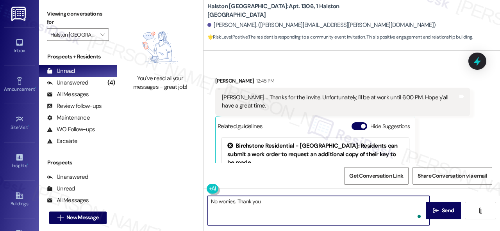
type textarea "No worries. Thank you!"
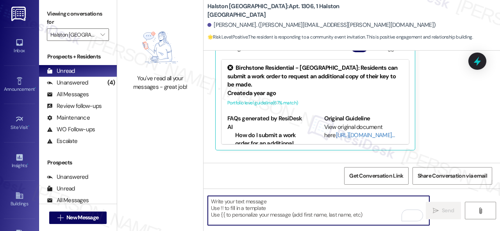
scroll to position [2530, 0]
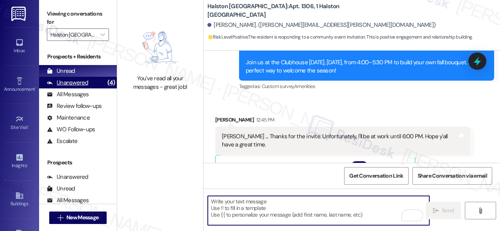
click at [78, 82] on div "Unanswered" at bounding box center [67, 83] width 41 height 8
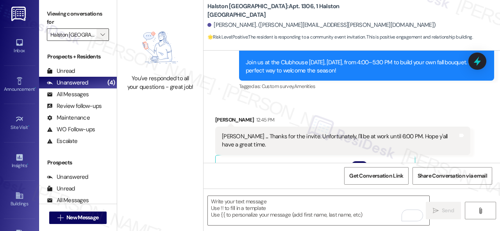
click at [108, 36] on button "" at bounding box center [102, 34] width 12 height 12
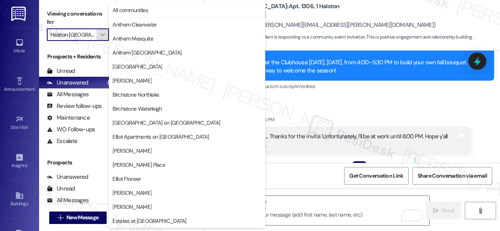
scroll to position [267, 0]
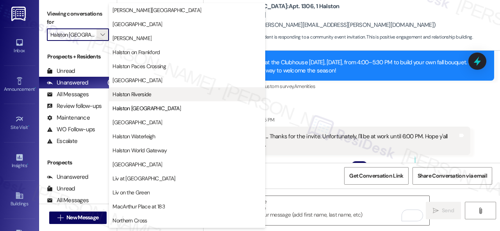
click at [128, 95] on span "Halston Riverside" at bounding box center [131, 95] width 39 height 8
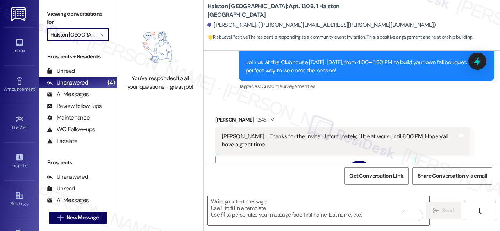
type input "Halston Riverside"
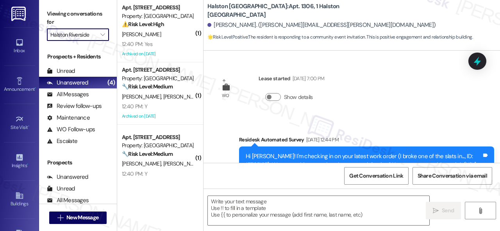
type textarea "Fetching suggested responses. Please feel free to read through the conversation…"
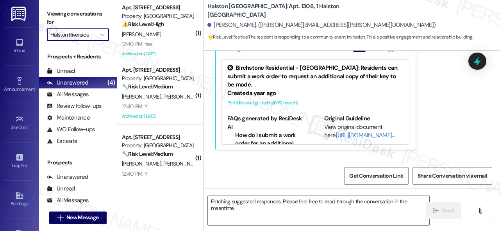
scroll to position [11, 0]
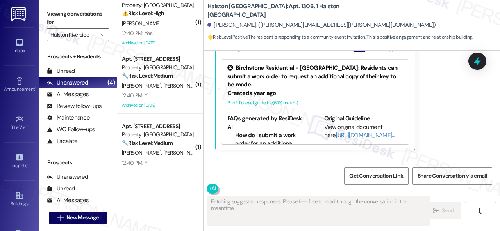
click at [178, 155] on div "C. Alcantar A. Alcantar" at bounding box center [158, 153] width 74 height 10
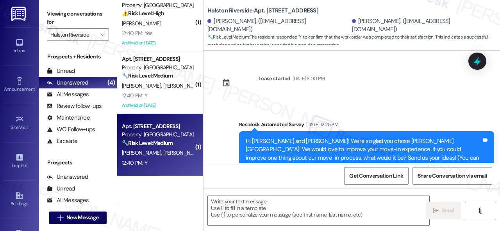
scroll to position [2373, 0]
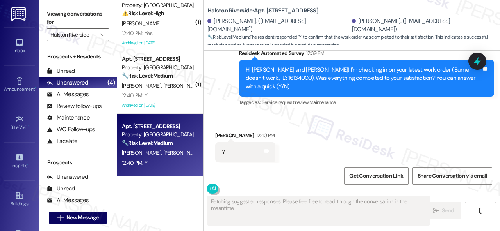
click at [234, 86] on div "Survey, sent via SMS Residesk Automated Survey 12:39 PM Hi Cara and Alejandro! …" at bounding box center [366, 78] width 267 height 71
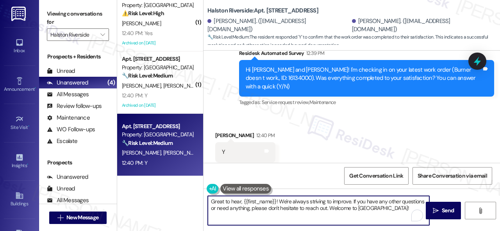
drag, startPoint x: 403, startPoint y: 208, endPoint x: 177, endPoint y: 181, distance: 228.0
click at [177, 181] on div "( 1 ) Apt. 1715, 1 Halston Riverside Property: Halston Riverside ⚠️ Risk Level:…" at bounding box center [308, 115] width 383 height 231
paste textarea "We’re happy to know everything’s all set! If your stay at {{property}} met your…"
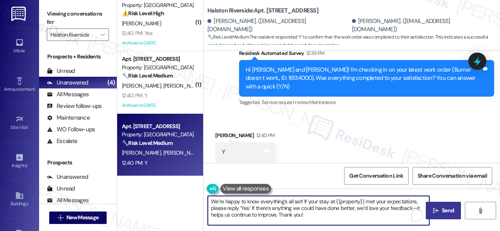
type textarea "We’re happy to know everything’s all set! If your stay at {{property}} met your…"
click at [441, 212] on span "Send" at bounding box center [447, 211] width 12 height 8
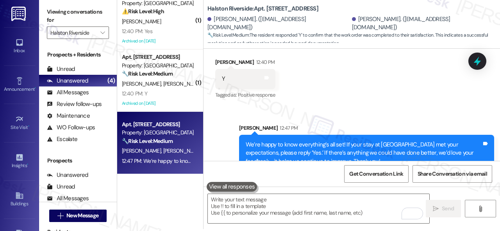
scroll to position [2, 0]
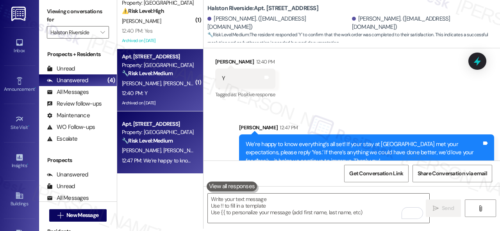
click at [177, 95] on div "12:40 PM: Y 12:40 PM: Y" at bounding box center [158, 94] width 74 height 10
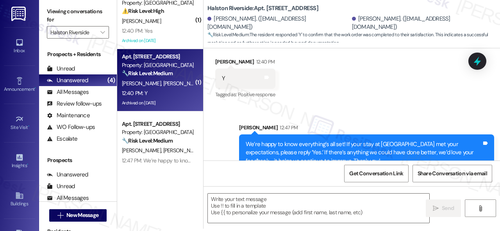
type textarea "Fetching suggested responses. Please feel free to read through the conversation…"
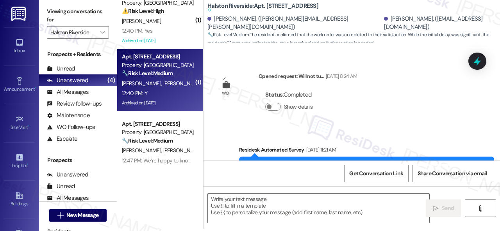
scroll to position [0, 0]
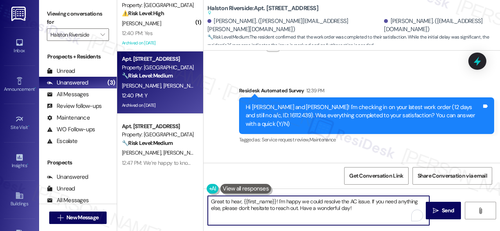
drag, startPoint x: 356, startPoint y: 209, endPoint x: 202, endPoint y: 185, distance: 156.0
click at [202, 185] on div "( 1 ) Apt. 1715, 1 Halston Riverside Property: Halston Riverside ⚠️ Risk Level:…" at bounding box center [308, 115] width 383 height 231
paste textarea "We’re happy to know everything’s all set! If your stay at {{property}} met your…"
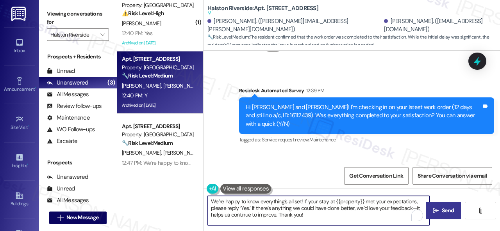
type textarea "We’re happy to know everything’s all set! If your stay at {{property}} met your…"
click at [447, 210] on span "Send" at bounding box center [447, 211] width 12 height 8
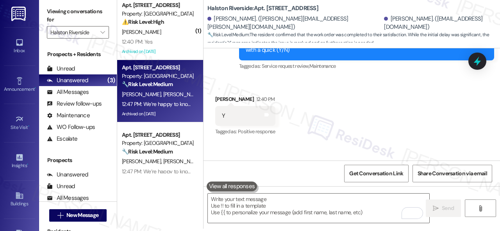
click at [181, 29] on div "C. Garity" at bounding box center [158, 32] width 74 height 10
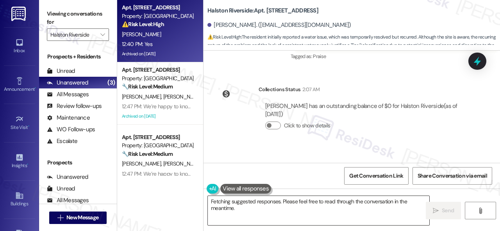
scroll to position [23211, 0]
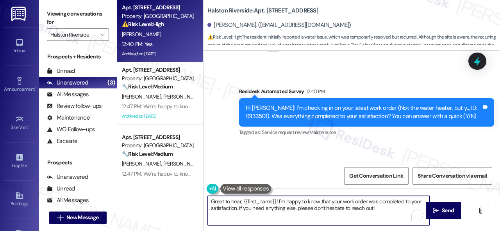
drag, startPoint x: 268, startPoint y: 204, endPoint x: 188, endPoint y: 197, distance: 80.7
click at [188, 197] on div "Apt. 1715, 1 Halston Riverside Property: Halston Riverside ⚠️ Risk Level: High …" at bounding box center [308, 115] width 383 height 231
paste textarea "We’re happy to know everything’s all set! If your stay at {{property}} met your…"
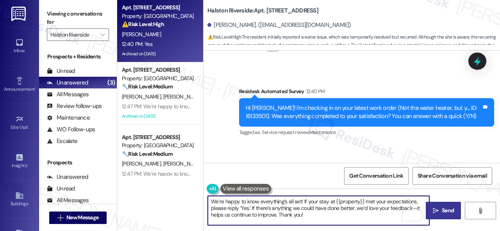
type textarea "We’re happy to know everything’s all set! If your stay at {{property}} met your…"
click at [440, 206] on button " Send" at bounding box center [442, 211] width 35 height 18
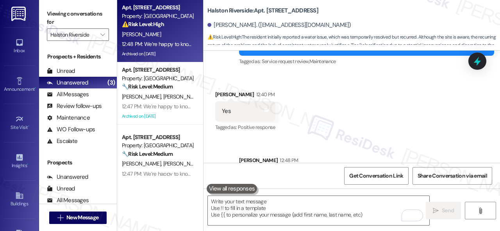
scroll to position [23243, 0]
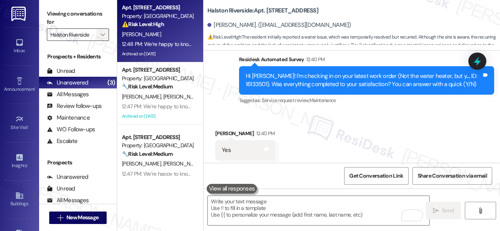
click at [103, 34] on icon "" at bounding box center [102, 35] width 4 height 6
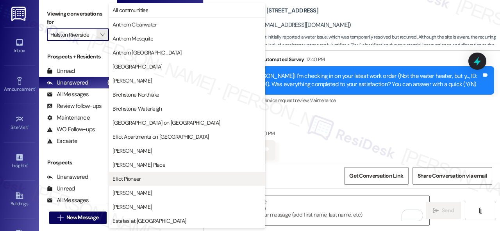
scroll to position [156, 0]
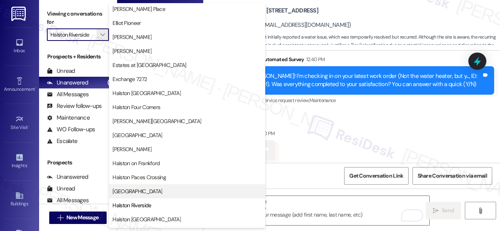
click at [137, 190] on span "[GEOGRAPHIC_DATA]" at bounding box center [137, 192] width 50 height 8
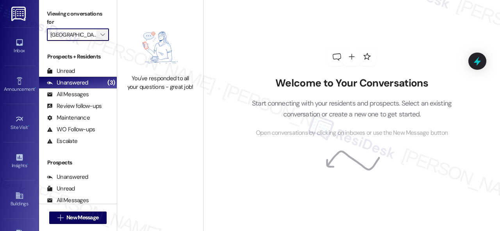
click at [74, 73] on div "Unread (0)" at bounding box center [78, 71] width 78 height 12
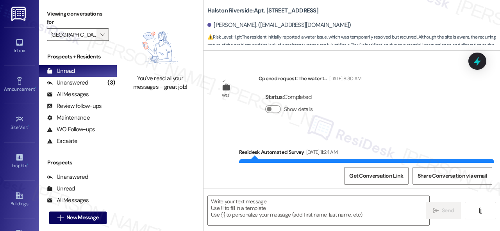
click at [102, 35] on icon "" at bounding box center [102, 35] width 4 height 6
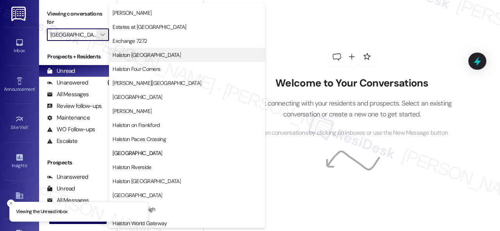
scroll to position [195, 0]
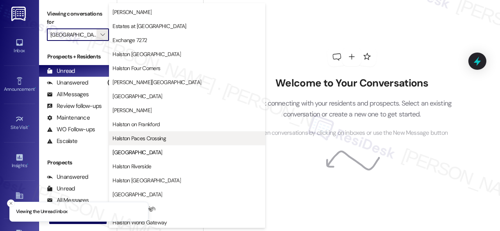
click at [139, 137] on span "Halston Paces Crossing" at bounding box center [138, 139] width 53 height 8
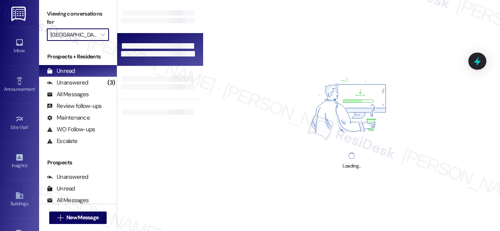
type input "Halston Paces Crossing"
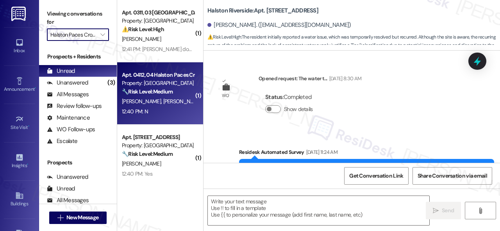
click at [103, 34] on icon "" at bounding box center [102, 35] width 4 height 6
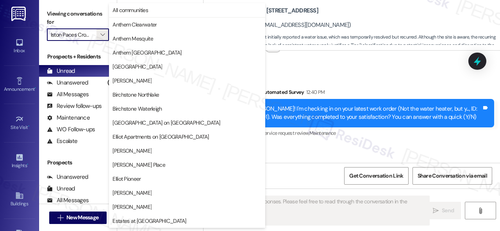
scroll to position [117, 0]
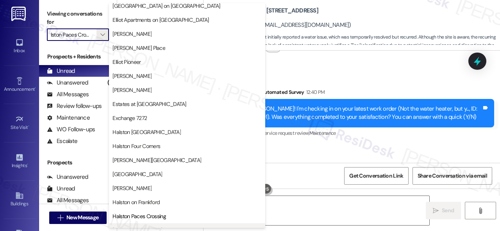
click at [153, 227] on span "[GEOGRAPHIC_DATA]" at bounding box center [137, 231] width 50 height 8
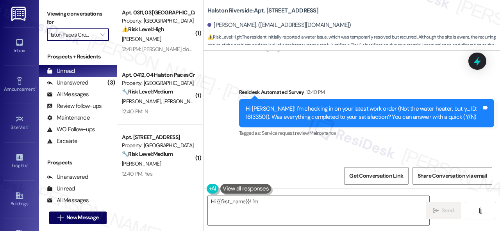
type textarea "Hi {{first_name}}! I'm"
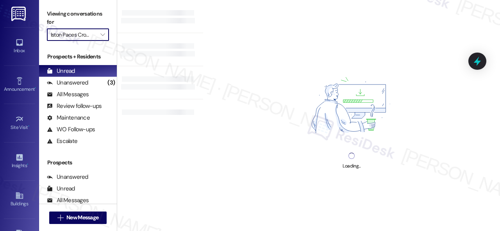
type input "[GEOGRAPHIC_DATA]"
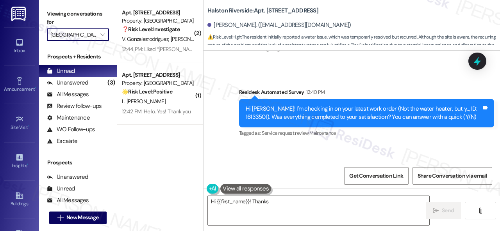
scroll to position [23293, 0]
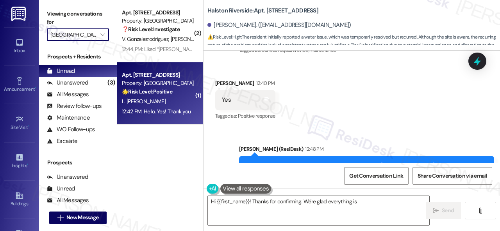
type textarea "Hi {{first_name}}! Thanks for confirming. We're glad everything is"
click at [184, 113] on div "12:42 PM: Hello. Yes! Thank you 12:42 PM: Hello. Yes! Thank you" at bounding box center [156, 111] width 69 height 7
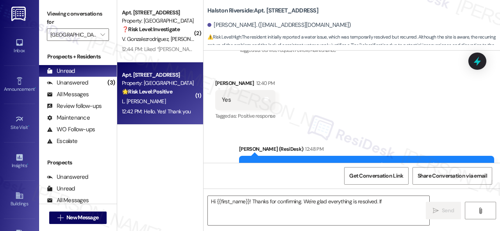
type textarea "Hi {{first_name}}! Thanks for confirming. We're glad everything is resolved. If…"
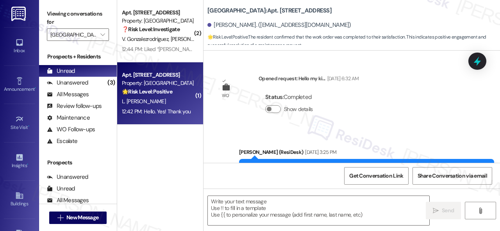
scroll to position [13693, 0]
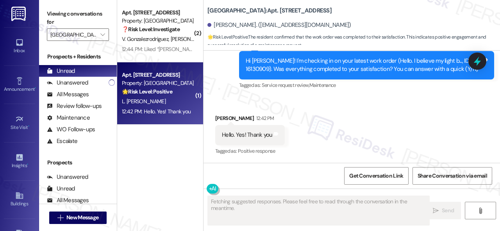
click at [222, 105] on div "Received via SMS Lucinda Claude 12:42 PM Hello. Yes! Thank you Tags and notes T…" at bounding box center [351, 130] width 296 height 66
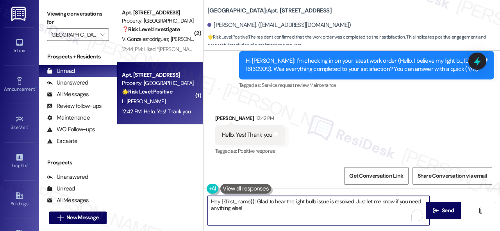
drag, startPoint x: 246, startPoint y: 211, endPoint x: 211, endPoint y: 199, distance: 36.9
click at [210, 195] on div "Hey {{first_name}}! Glad to hear the light bulb issue is resolved. Just let me …" at bounding box center [351, 218] width 296 height 59
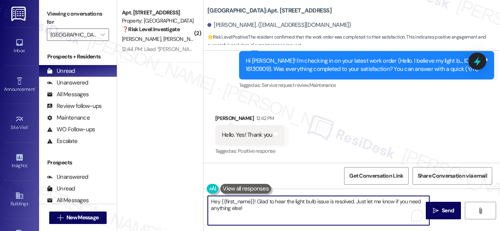
paste textarea "We’re happy to know everything’s all set! If your stay at {{property}} met your…"
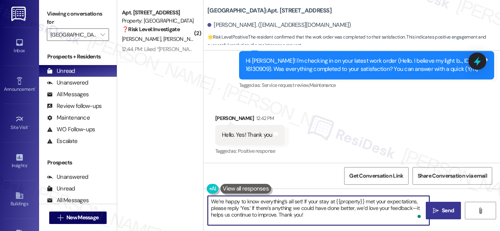
type textarea "We’re happy to know everything’s all set! If your stay at {{property}} met your…"
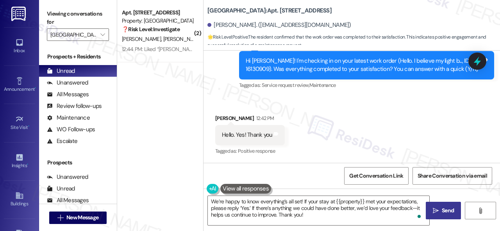
click at [441, 208] on span "Send" at bounding box center [447, 211] width 12 height 8
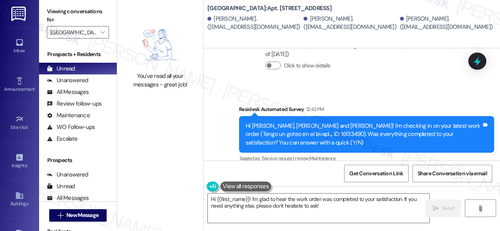
scroll to position [12678, 0]
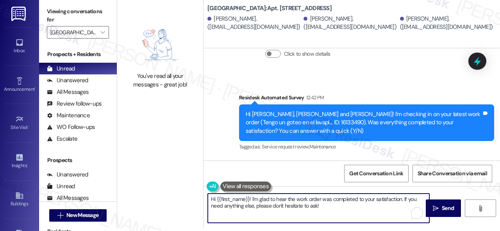
drag, startPoint x: 325, startPoint y: 208, endPoint x: 170, endPoint y: 192, distance: 155.5
click at [165, 190] on div "You've read all your messages - great job! Halston Park Central: Apt. 103, 004 …" at bounding box center [308, 113] width 383 height 231
paste textarea "Thanks for your feedback. We appreciate it. Enjoy your day"
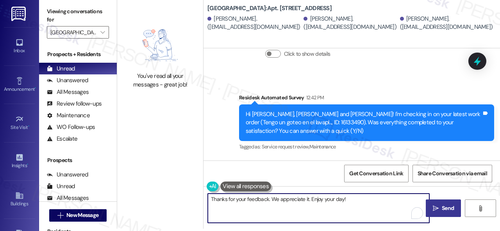
type textarea "Thanks for your feedback. We appreciate it. Enjoy your day!"
click at [434, 212] on span " Send" at bounding box center [443, 209] width 25 height 8
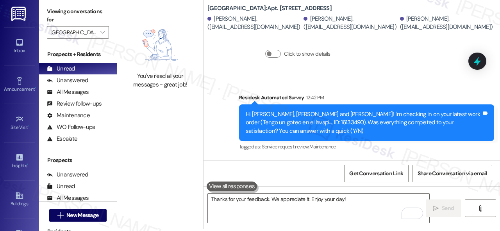
scroll to position [12795, 0]
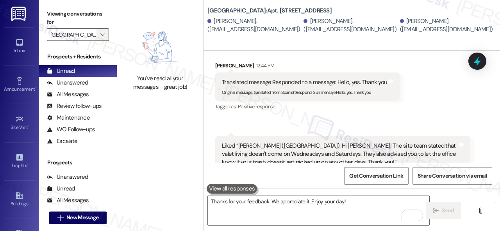
click at [98, 28] on button "" at bounding box center [102, 34] width 12 height 12
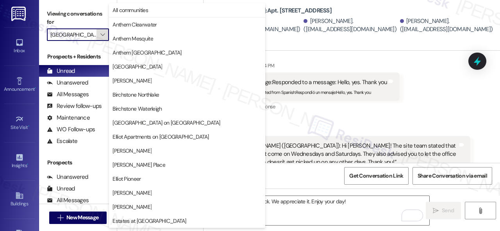
scroll to position [267, 0]
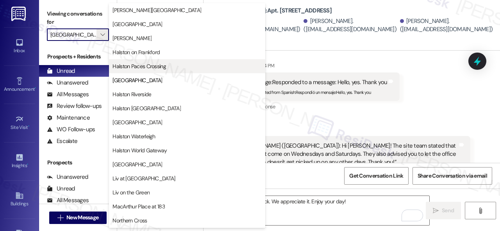
click at [149, 72] on button "Halston Paces Crossing" at bounding box center [187, 66] width 156 height 14
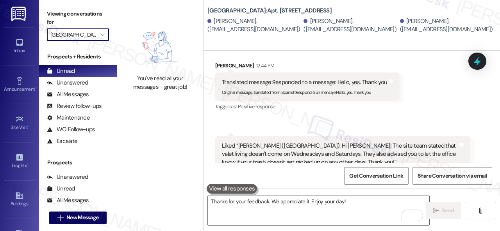
type input "Halston Paces Crossing"
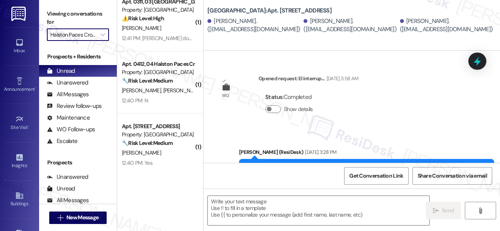
scroll to position [12795, 0]
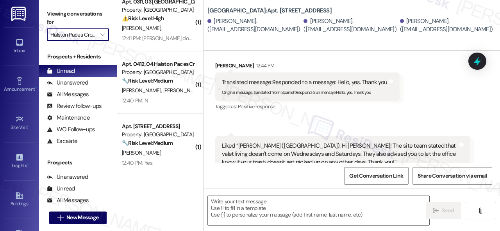
type textarea "Fetching suggested responses. Please feel free to read through the conversation…"
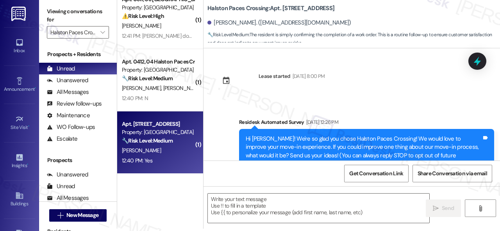
scroll to position [0, 0]
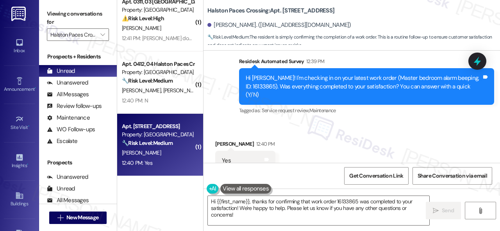
click at [232, 123] on div "Received via SMS [PERSON_NAME] 12:40 PM Yes Tags and notes Tagged as: Positive …" at bounding box center [351, 156] width 296 height 66
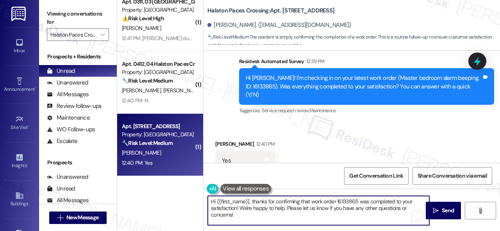
drag, startPoint x: 244, startPoint y: 218, endPoint x: 208, endPoint y: 201, distance: 39.8
click at [196, 194] on div "( 1 ) Apt. 0311, 03 [GEOGRAPHIC_DATA] Property: [GEOGRAPHIC_DATA] ⚠️ Risk Level…" at bounding box center [308, 115] width 383 height 231
paste textarea "We’re happy to know everything’s all set! If your stay at {{property}} met your…"
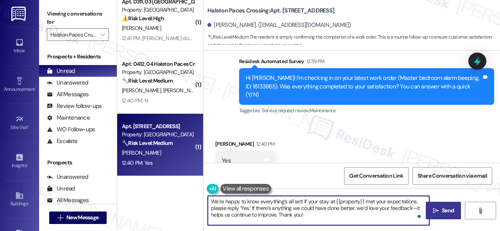
type textarea "We’re happy to know everything’s all set! If your stay at {{property}} met your…"
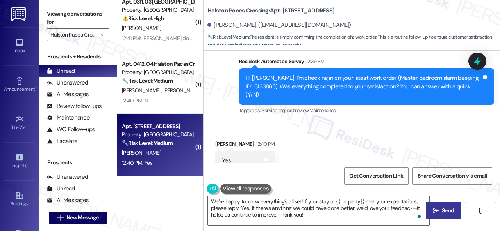
click at [443, 208] on span "Send" at bounding box center [447, 211] width 12 height 8
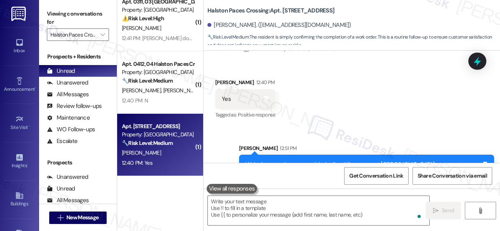
scroll to position [1876, 0]
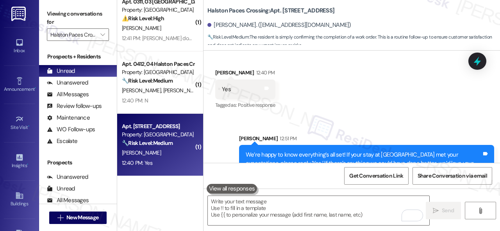
click at [166, 106] on div "Apt. 0412, 04 Halston Paces Crossing Property: [GEOGRAPHIC_DATA] 🔧 Risk Level: …" at bounding box center [160, 83] width 86 height 62
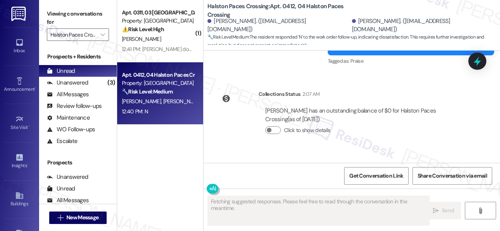
scroll to position [0, 0]
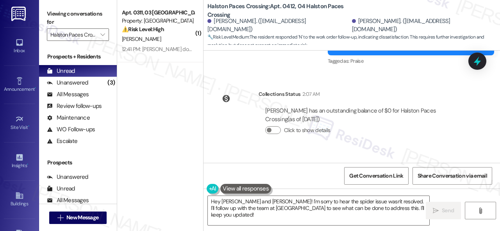
drag, startPoint x: 244, startPoint y: 206, endPoint x: 245, endPoint y: 198, distance: 8.3
click at [245, 206] on textarea "Hey [PERSON_NAME] and [PERSON_NAME]! I'm sorry to hear the spider issue wasn't …" at bounding box center [318, 210] width 221 height 29
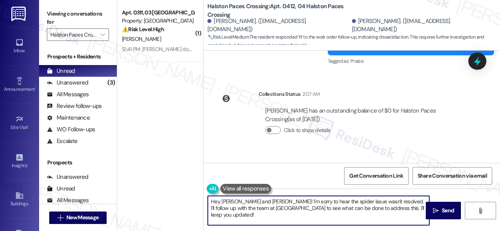
paste textarea "I'm sorry that the work order wasn't completed to your satisfaction. Can you pl…"
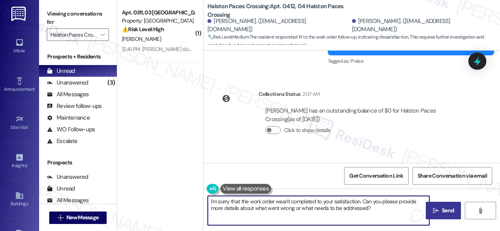
type textarea "I'm sorry that the work order wasn't completed to your satisfaction. Can you pl…"
click at [435, 212] on icon "" at bounding box center [435, 211] width 6 height 6
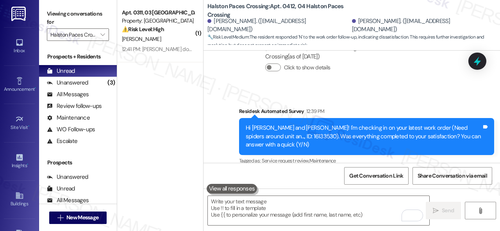
scroll to position [2, 0]
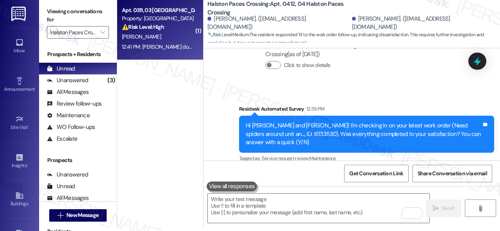
click at [176, 34] on div "[PERSON_NAME]" at bounding box center [158, 37] width 74 height 10
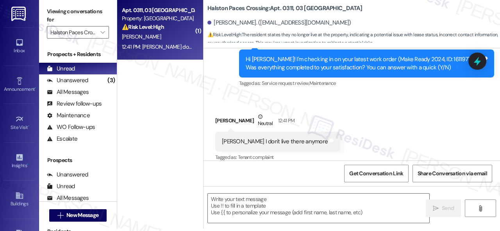
scroll to position [0, 0]
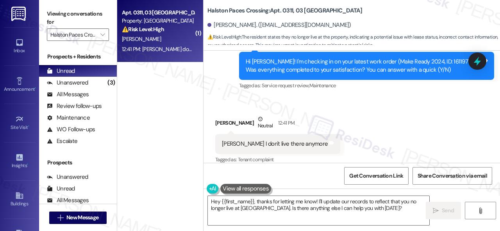
click at [236, 109] on div "Received via SMS [PERSON_NAME] Neutral 12:41 PM [PERSON_NAME] I don't live ther…" at bounding box center [277, 140] width 137 height 62
click at [279, 208] on textarea "Hey {{first_name}}, thanks for letting me know! I'll update our records to refl…" at bounding box center [318, 210] width 221 height 29
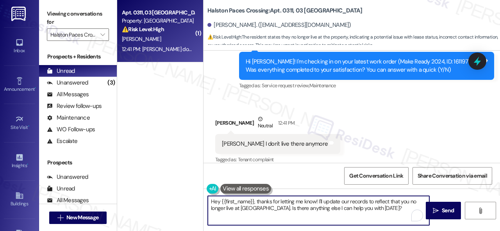
paste textarea "We apologize if you were bothered by our text. Please reply STOP (all capital l…"
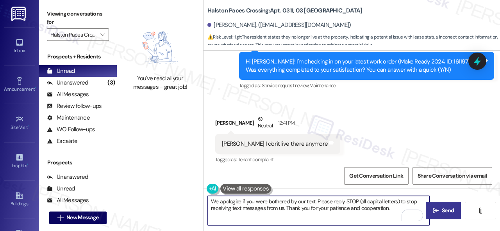
type textarea "We apologize if you were bothered by our text. Please reply STOP (all capital l…"
click at [437, 211] on span " Send" at bounding box center [443, 211] width 25 height 8
